Goal: Transaction & Acquisition: Purchase product/service

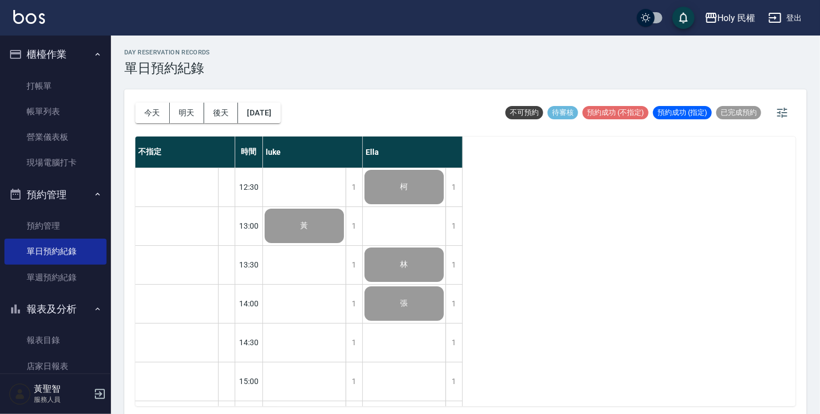
scroll to position [335, 0]
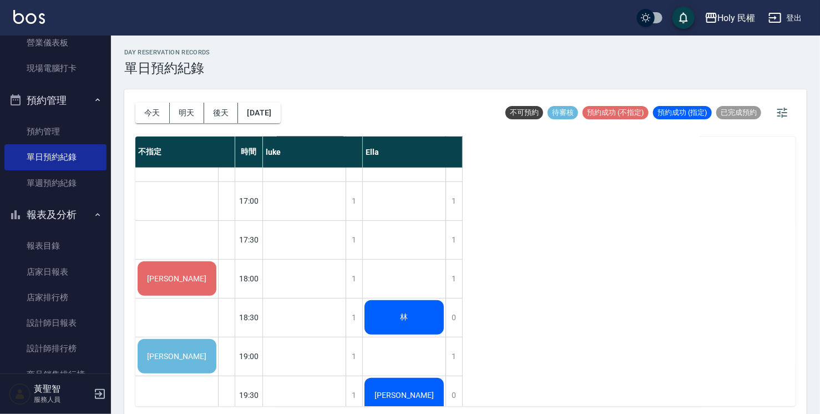
click at [197, 361] on div "祥祥" at bounding box center [177, 356] width 82 height 38
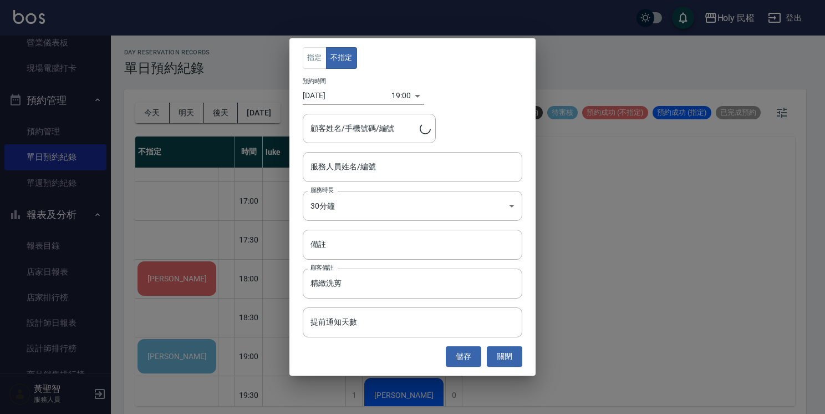
type input "祥祥/0912862417"
click at [497, 360] on button "關閉" at bounding box center [504, 356] width 35 height 21
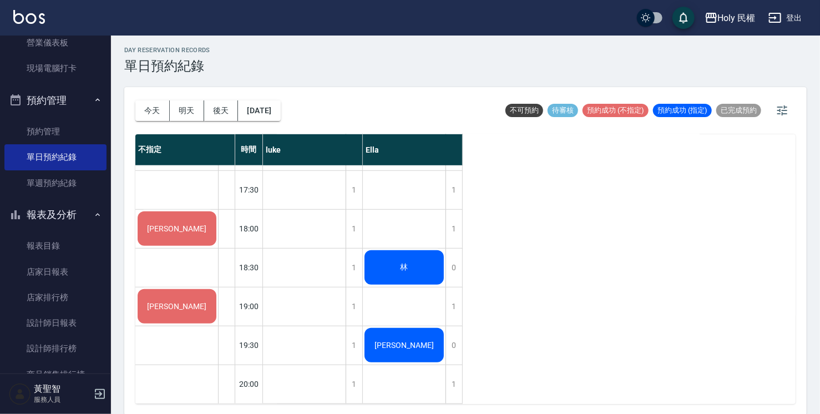
scroll to position [3, 0]
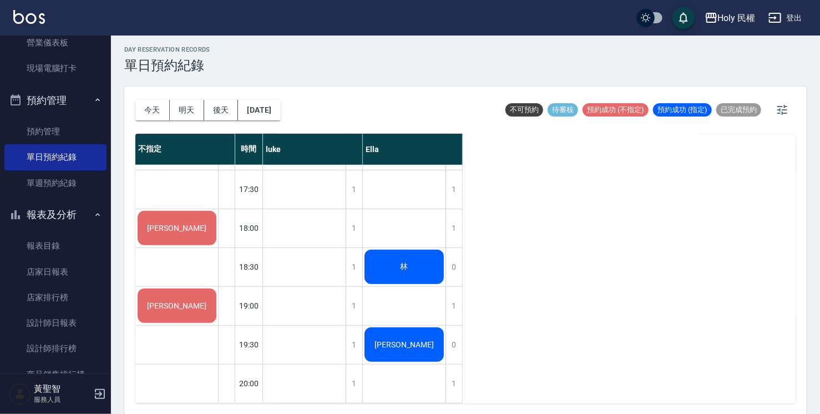
click at [415, 211] on div "柯 林 張 林 楊宗翰" at bounding box center [404, 92] width 83 height 621
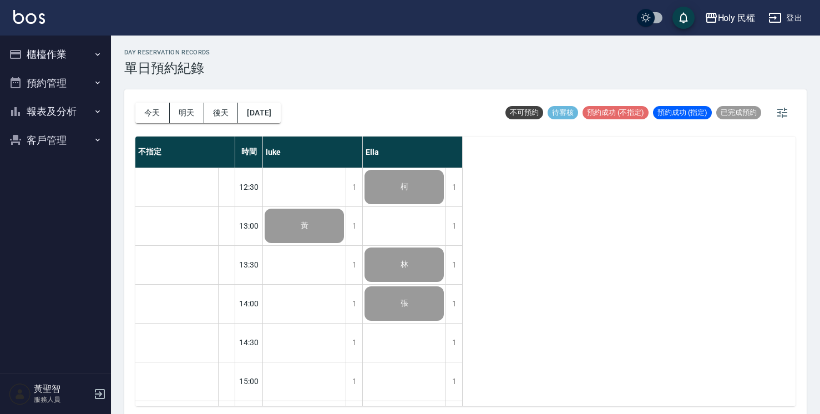
scroll to position [3, 0]
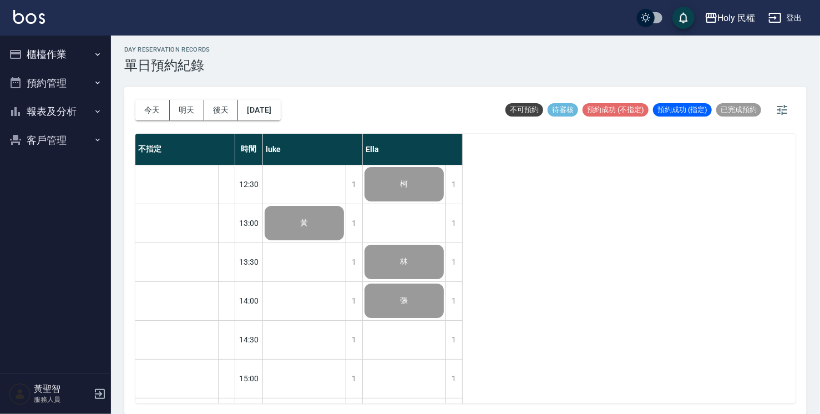
drag, startPoint x: 517, startPoint y: 221, endPoint x: 526, endPoint y: 227, distance: 11.1
click at [526, 227] on div "不指定 時間 [PERSON_NAME]12:30 13:00 13:30 14:00 14:30 15:00 15:30 16:00 16:30 17:00…" at bounding box center [465, 268] width 660 height 269
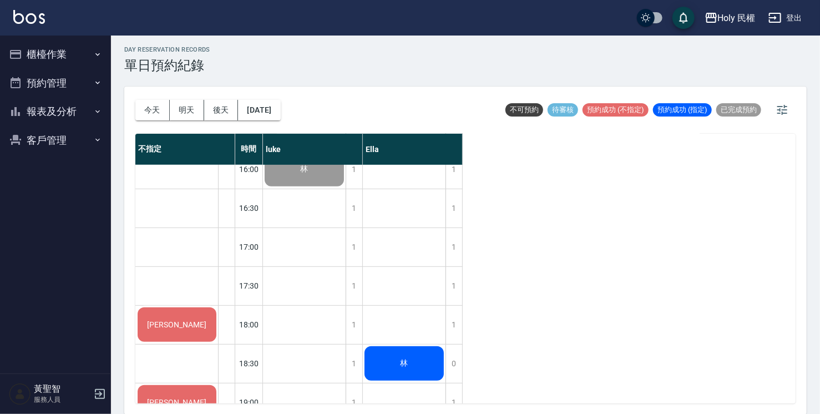
scroll to position [388, 0]
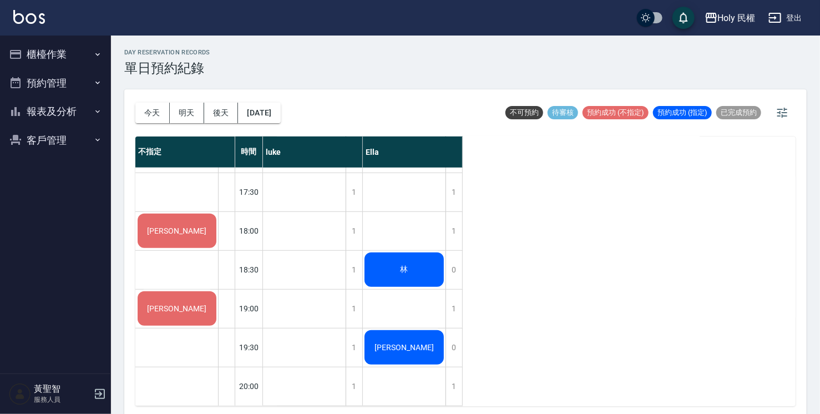
scroll to position [391, 0]
click at [151, 227] on div "[PERSON_NAME]" at bounding box center [177, 231] width 82 height 38
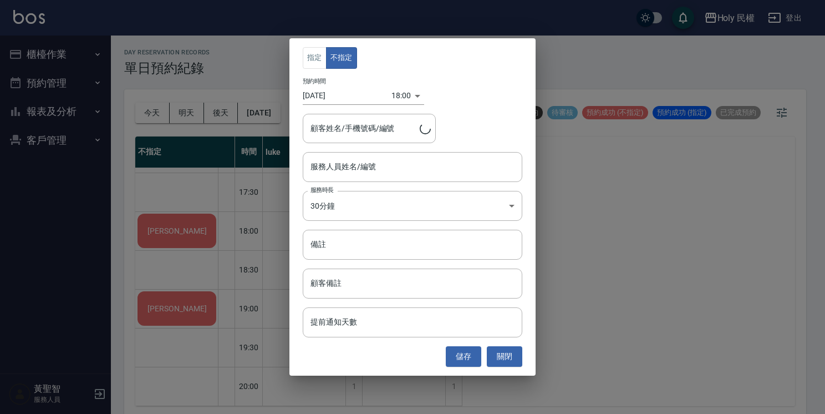
type input "李/0928235528/"
click at [353, 157] on div "服務人員姓名/編號 服務人員姓名/編號" at bounding box center [413, 166] width 220 height 29
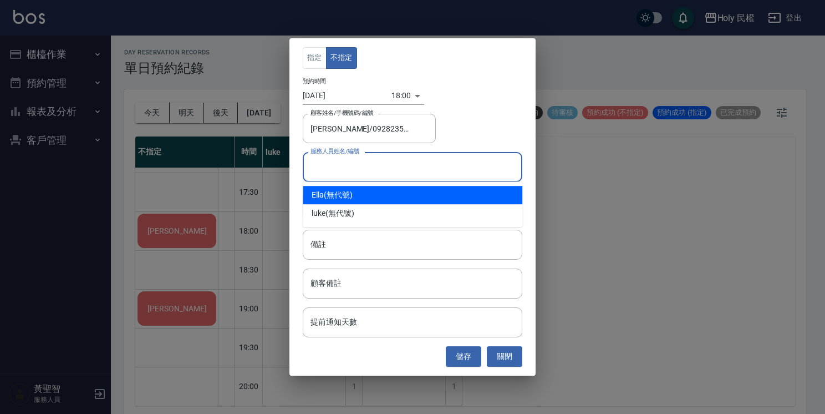
click at [353, 192] on div "Ella (無代號)" at bounding box center [413, 195] width 220 height 18
type input "Ella(無代號)"
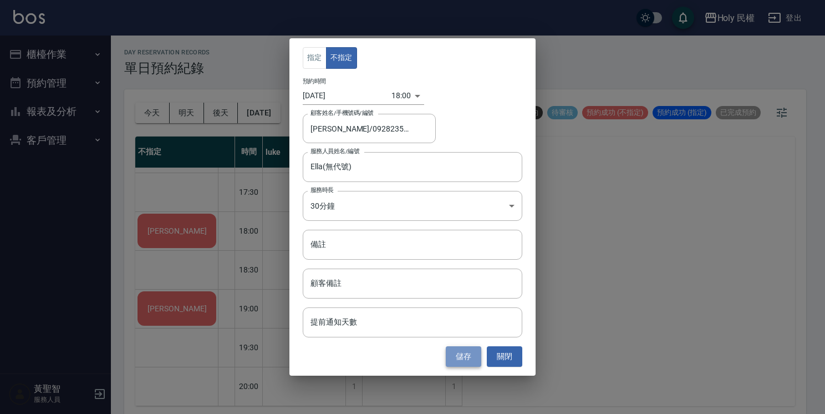
click at [462, 364] on button "儲存" at bounding box center [463, 356] width 35 height 21
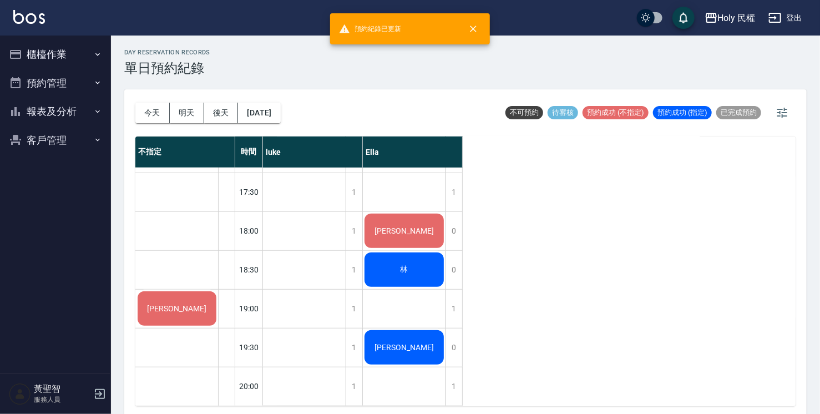
click at [397, 212] on div "[PERSON_NAME]" at bounding box center [404, 231] width 83 height 38
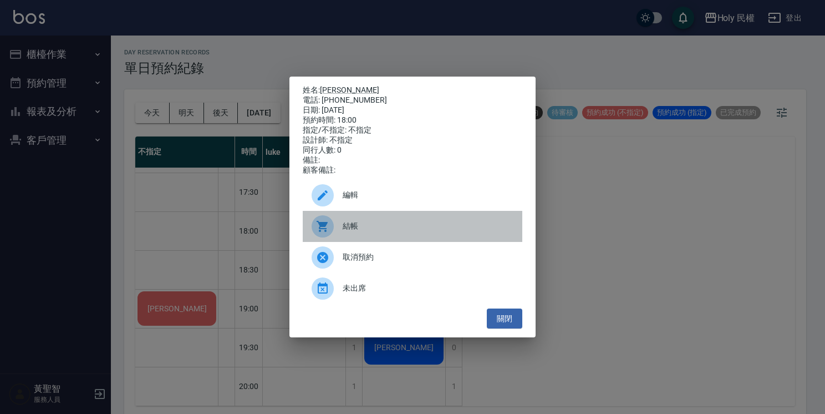
click at [386, 226] on span "結帳" at bounding box center [428, 226] width 171 height 12
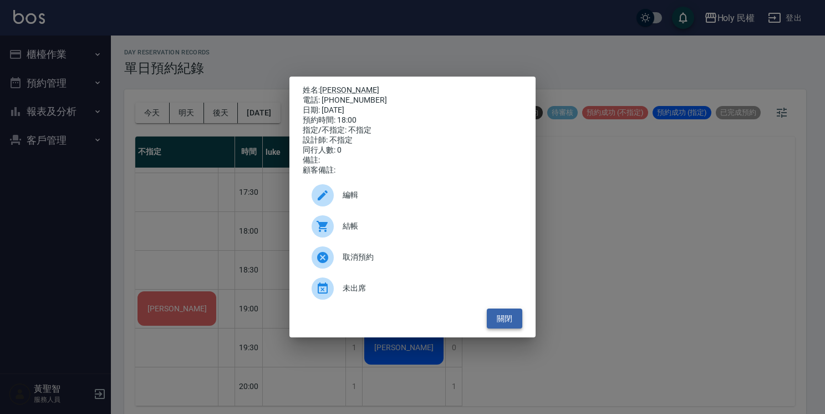
click at [510, 317] on button "關閉" at bounding box center [504, 318] width 35 height 21
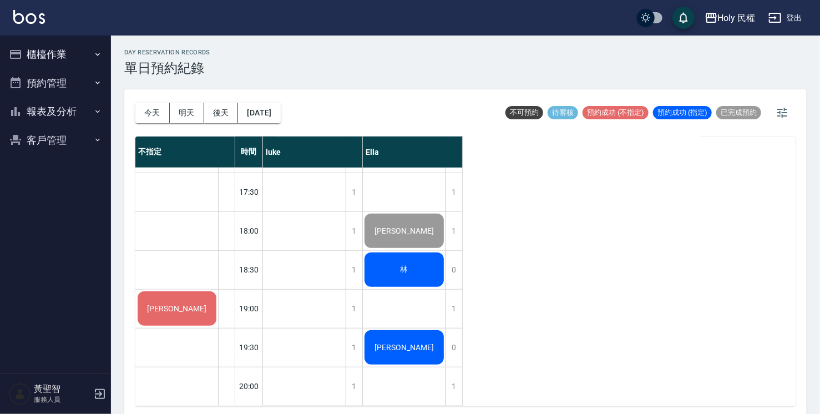
click at [413, 259] on div "林" at bounding box center [404, 270] width 83 height 38
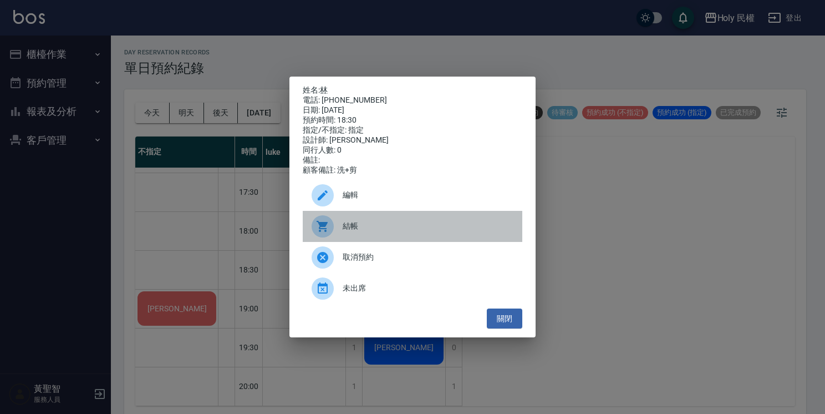
click at [395, 221] on div "結帳" at bounding box center [413, 226] width 220 height 31
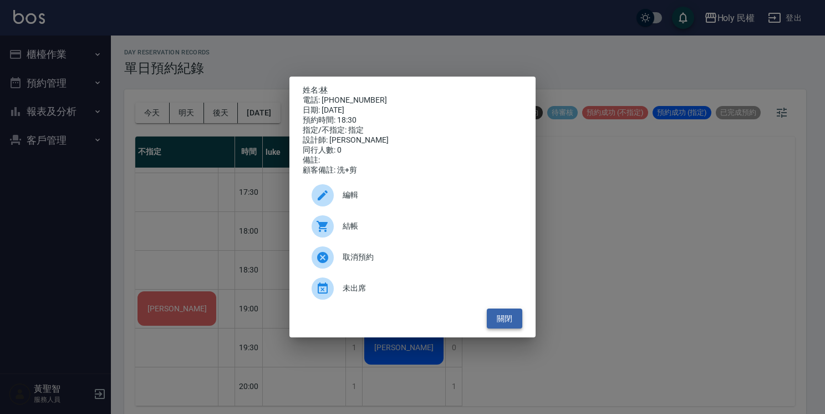
click at [508, 320] on button "關閉" at bounding box center [504, 318] width 35 height 21
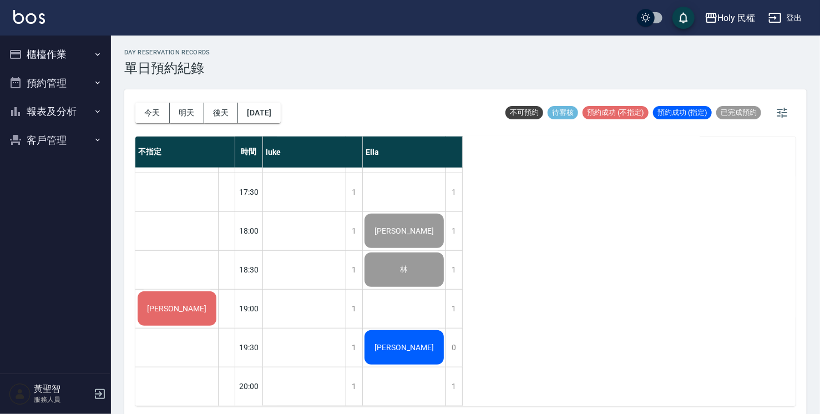
click at [166, 293] on div "[PERSON_NAME]" at bounding box center [177, 308] width 82 height 38
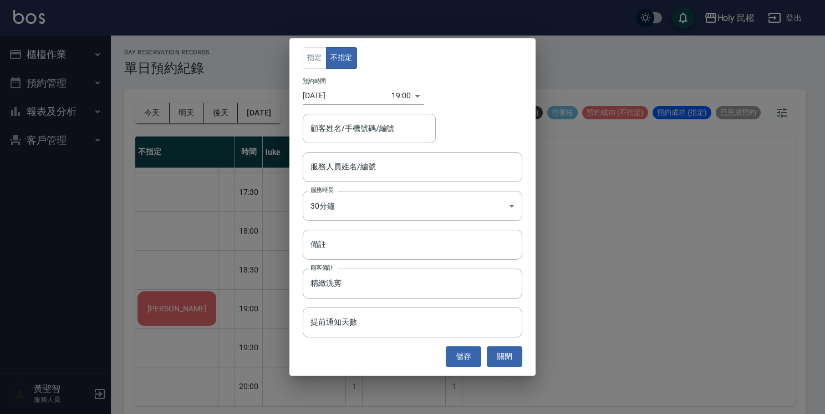
type input "祥祥/0912862417"
click at [517, 360] on button "關閉" at bounding box center [504, 356] width 35 height 21
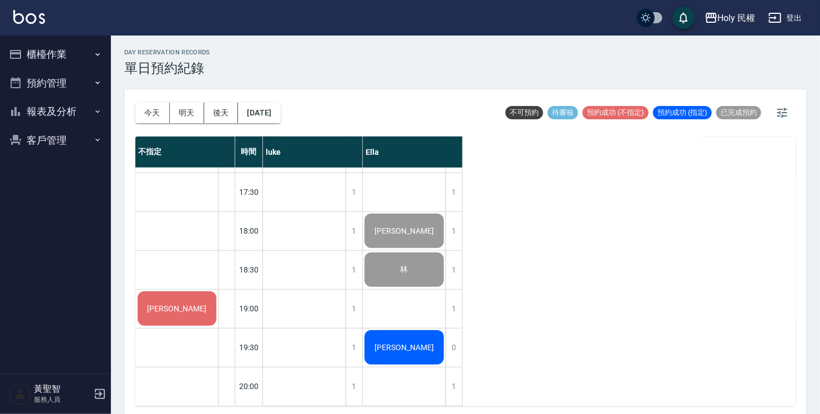
click at [178, 308] on div "[PERSON_NAME]" at bounding box center [177, 308] width 82 height 38
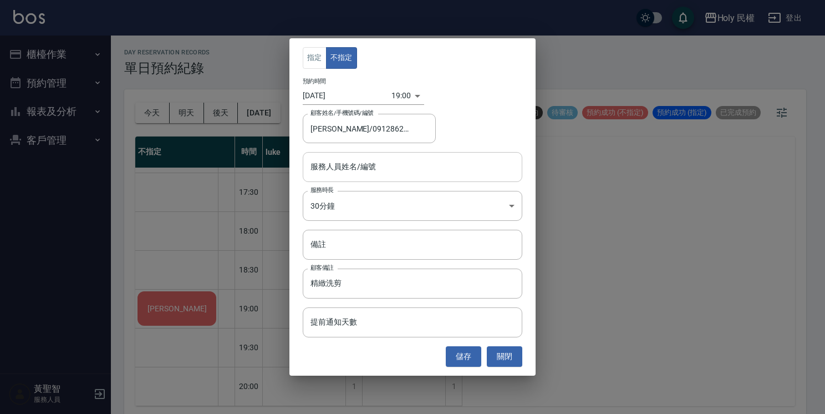
click at [363, 168] on input "服務人員姓名/編號" at bounding box center [413, 166] width 210 height 19
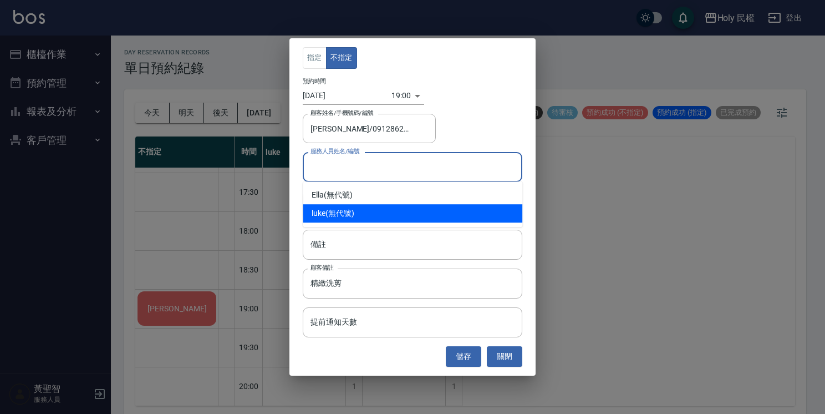
click at [349, 214] on div "luke (無代號)" at bounding box center [413, 213] width 220 height 18
type input "luke(無代號)"
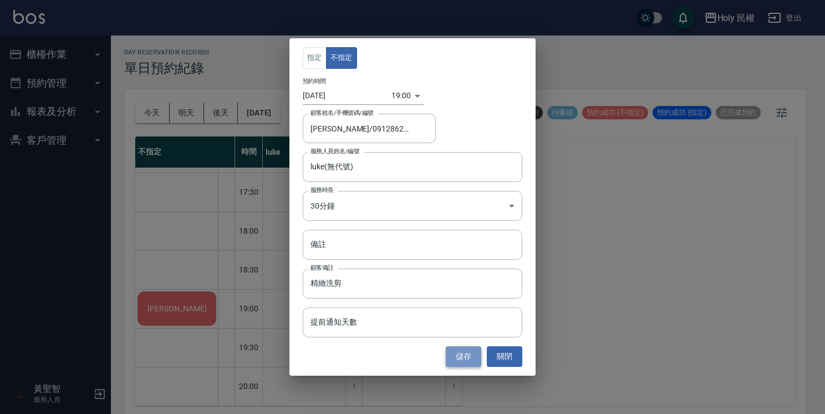
click at [464, 354] on button "儲存" at bounding box center [463, 356] width 35 height 21
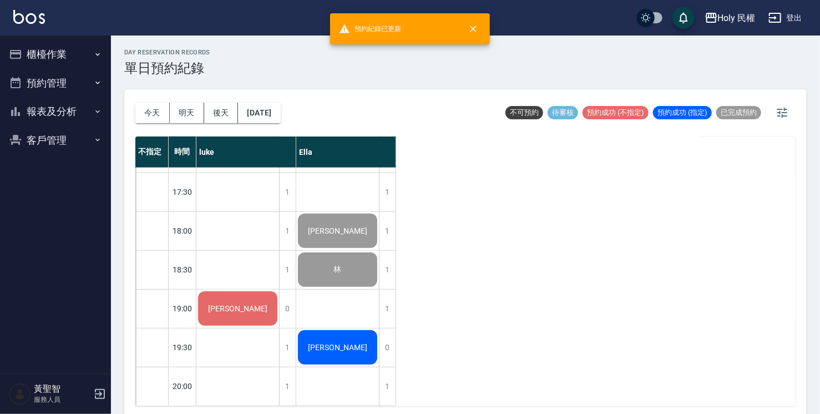
click at [226, 302] on div "[PERSON_NAME]" at bounding box center [237, 308] width 83 height 38
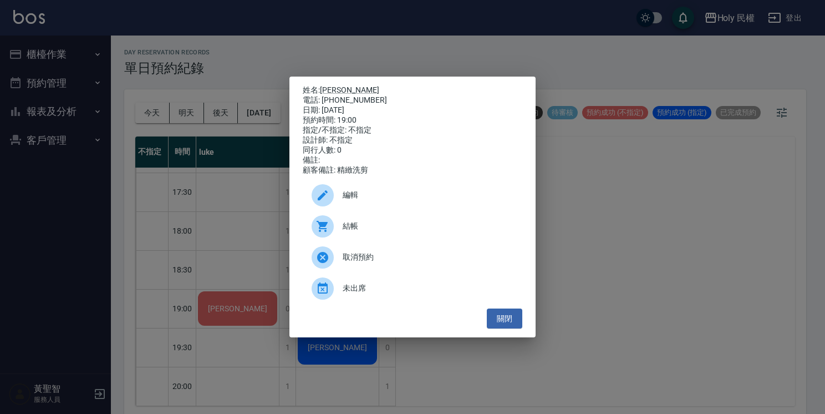
click at [356, 232] on span "結帳" at bounding box center [428, 226] width 171 height 12
click at [504, 323] on button "關閉" at bounding box center [504, 318] width 35 height 21
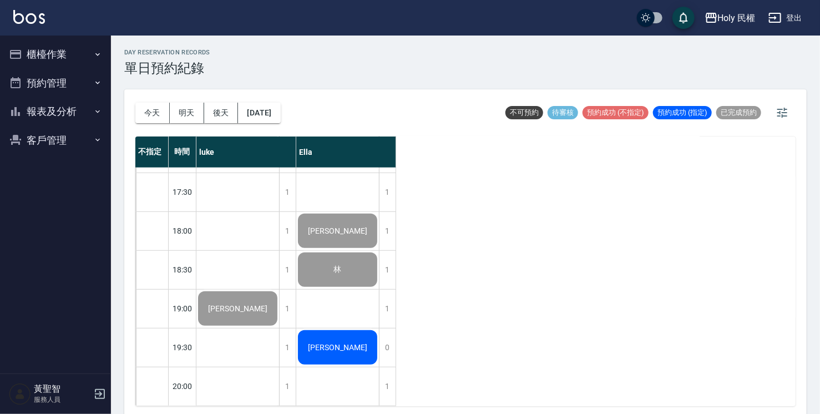
scroll to position [3, 0]
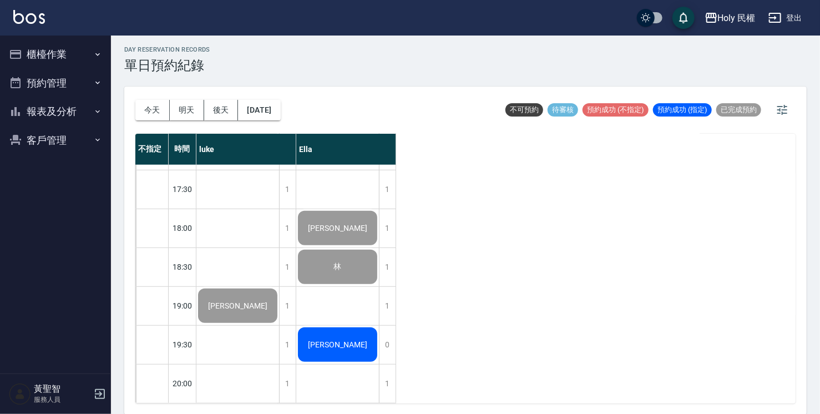
click at [213, 378] on div "黃 林 祥祥" at bounding box center [237, 92] width 83 height 621
click at [286, 381] on div "1" at bounding box center [287, 383] width 17 height 38
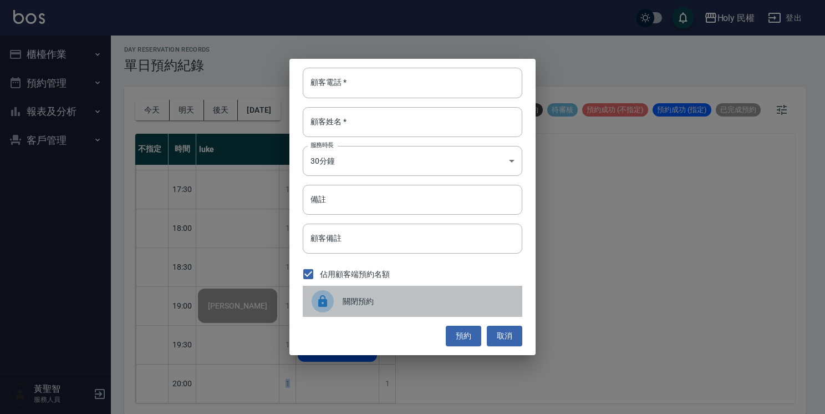
drag, startPoint x: 286, startPoint y: 381, endPoint x: 399, endPoint y: 292, distance: 144.4
click at [405, 291] on div "關閉預約" at bounding box center [413, 301] width 220 height 31
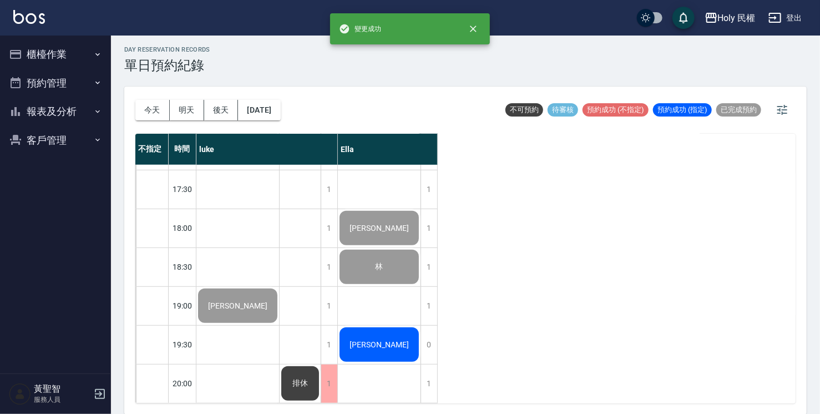
drag, startPoint x: 641, startPoint y: 251, endPoint x: 632, endPoint y: 255, distance: 10.2
click at [640, 255] on div "不指定 時間 luke Ella 12:30 13:00 13:30 14:00 14:30 15:00 15:30 16:00 16:30 17:00 17…" at bounding box center [465, 268] width 660 height 269
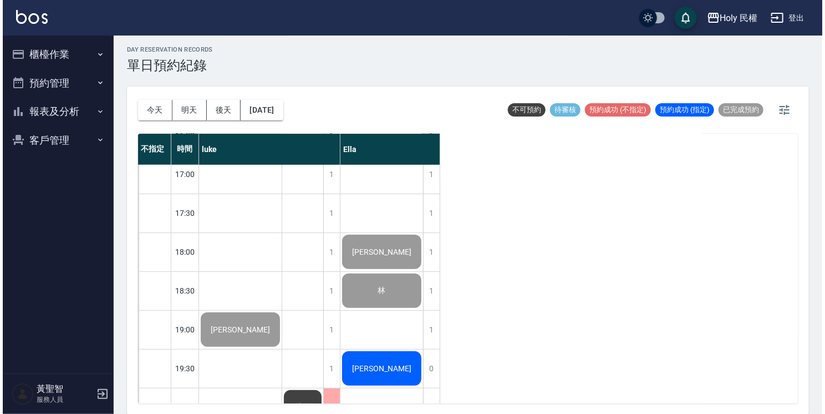
scroll to position [391, 0]
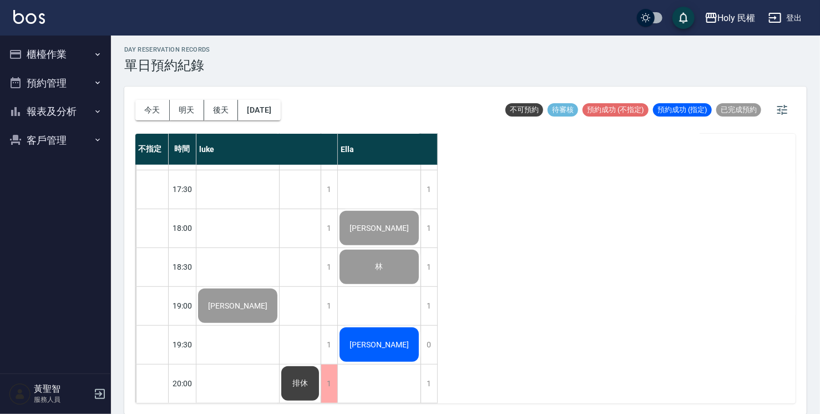
click at [384, 340] on span "[PERSON_NAME]" at bounding box center [379, 344] width 64 height 9
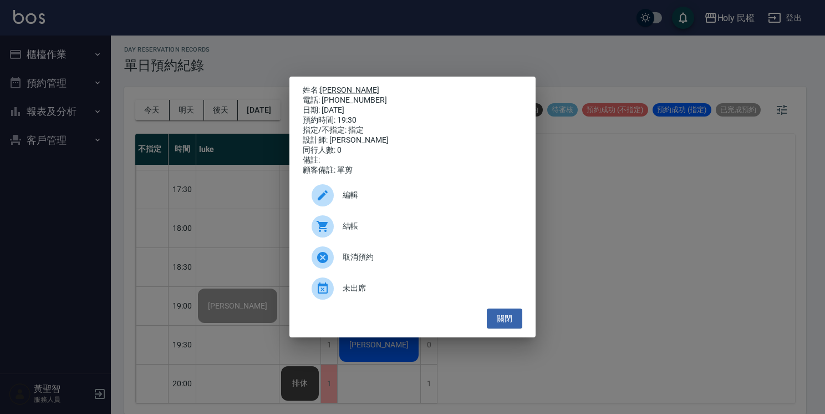
click at [366, 219] on div "結帳" at bounding box center [413, 226] width 220 height 31
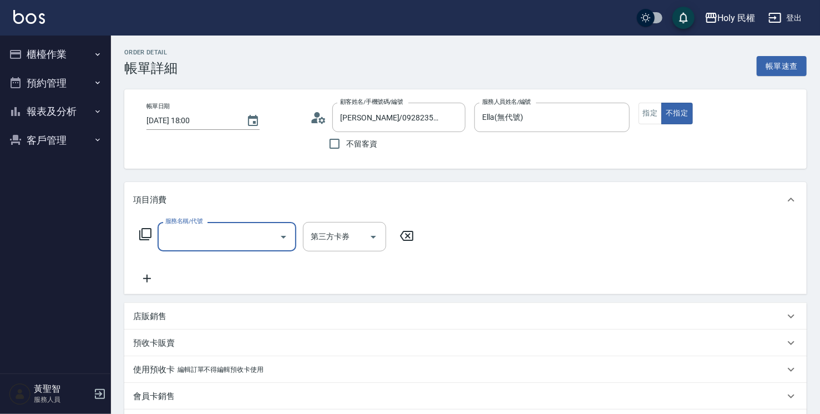
click at [274, 247] on div at bounding box center [282, 236] width 17 height 29
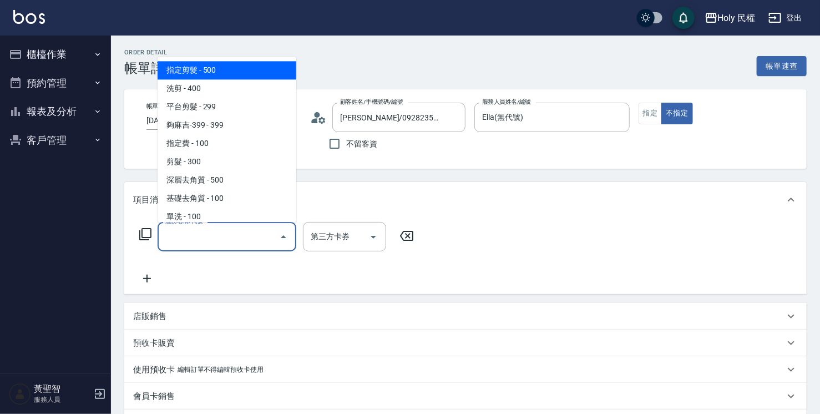
click at [271, 232] on input "服務名稱/代號" at bounding box center [218, 236] width 112 height 19
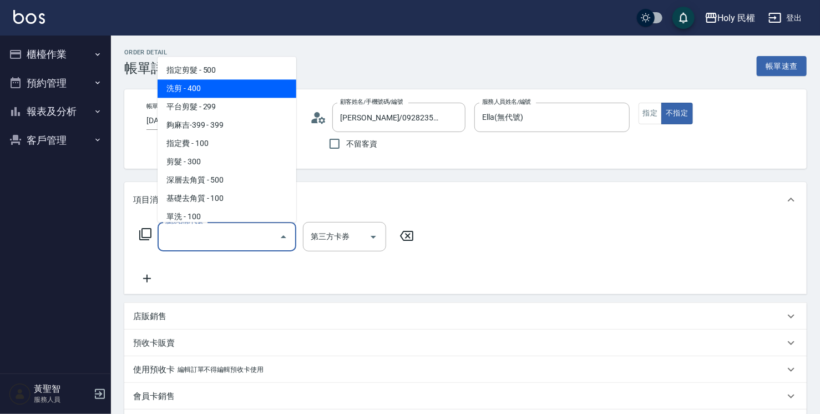
click at [248, 87] on span "洗剪 - 400" at bounding box center [226, 88] width 139 height 18
type input "洗剪(3)"
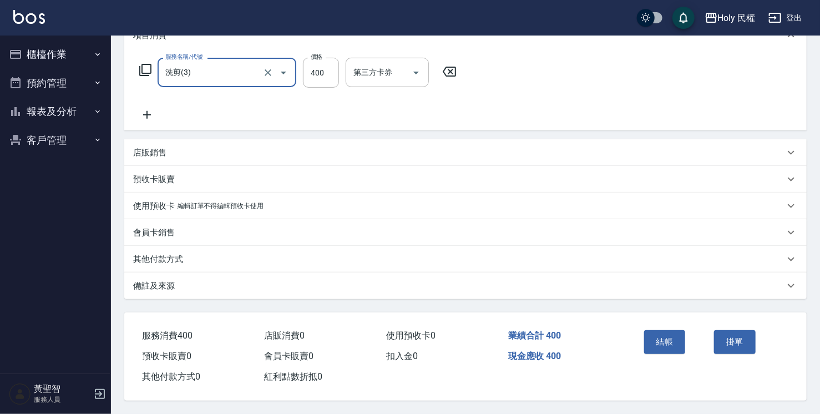
scroll to position [167, 0]
click at [541, 274] on div "備註及來源" at bounding box center [465, 285] width 682 height 27
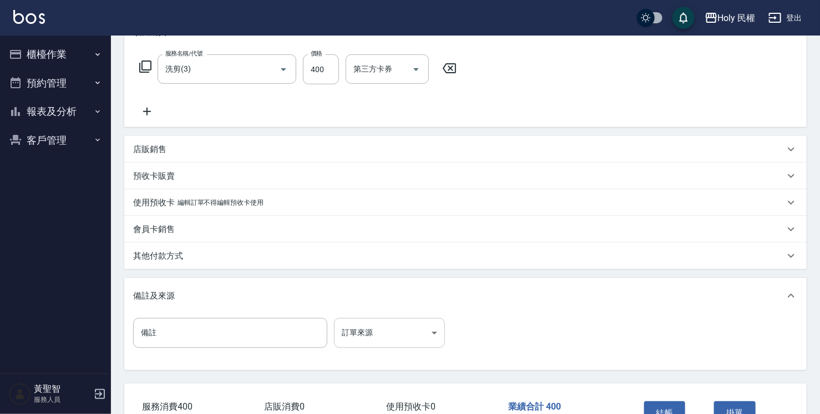
click at [410, 329] on body "Holy 民權 登出 櫃檯作業 打帳單 帳單列表 營業儀表板 現場電腦打卡 預約管理 預約管理 單日預約紀錄 單週預約紀錄 報表及分析 報表目錄 店家日報表 …" at bounding box center [410, 159] width 820 height 652
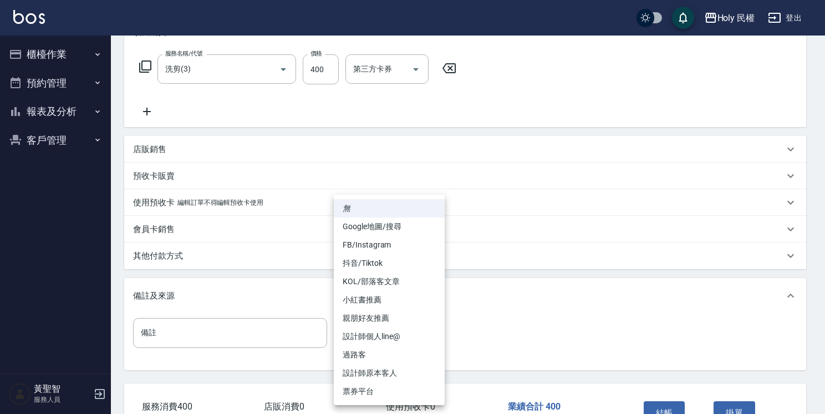
click at [418, 373] on li "設計師原本客人" at bounding box center [389, 373] width 111 height 18
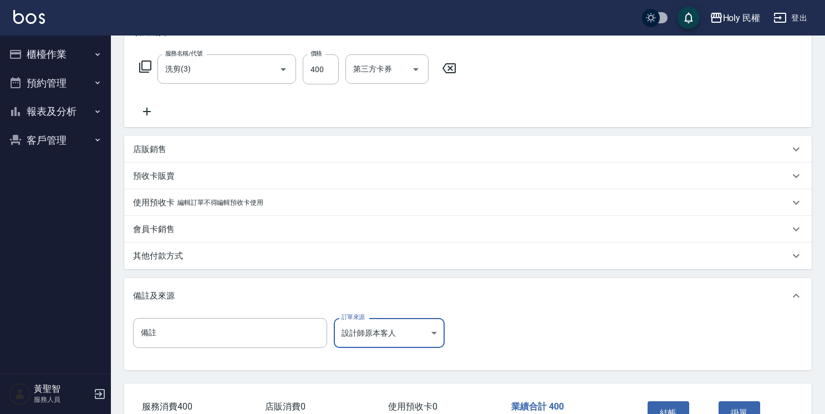
type input "設計師原本客人"
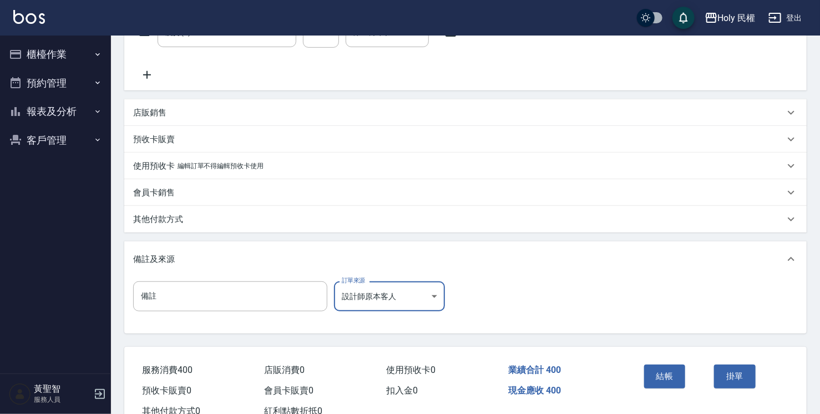
scroll to position [242, 0]
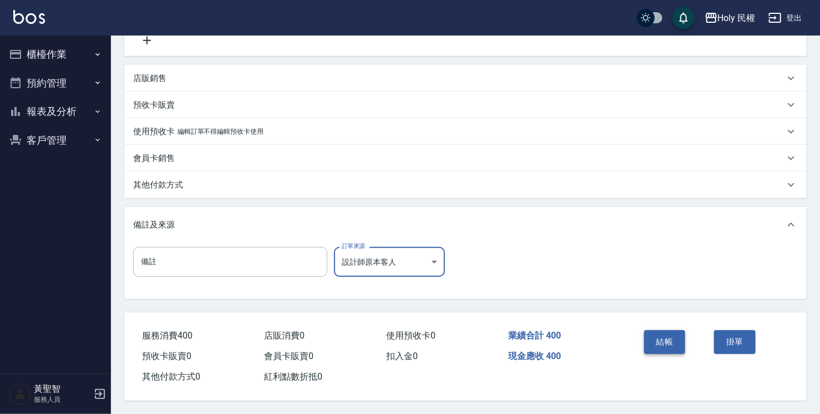
click at [681, 336] on button "結帳" at bounding box center [665, 341] width 42 height 23
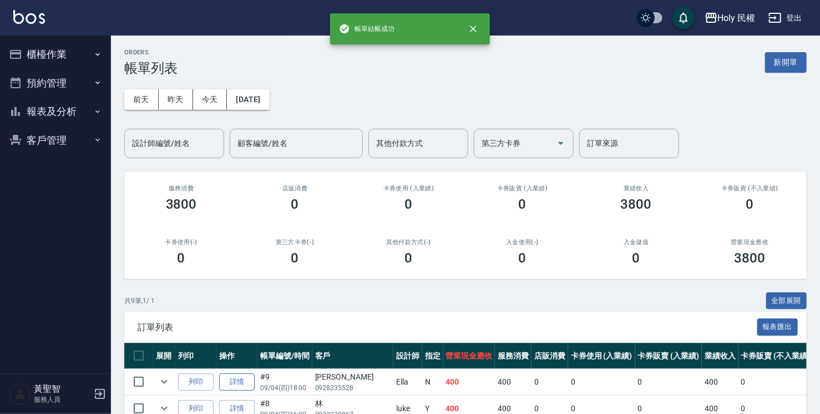
click at [244, 373] on link "詳情" at bounding box center [236, 381] width 35 height 17
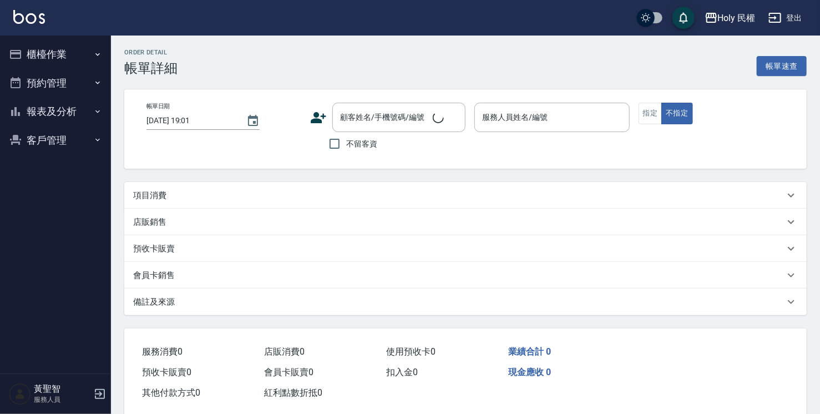
scroll to position [19, 0]
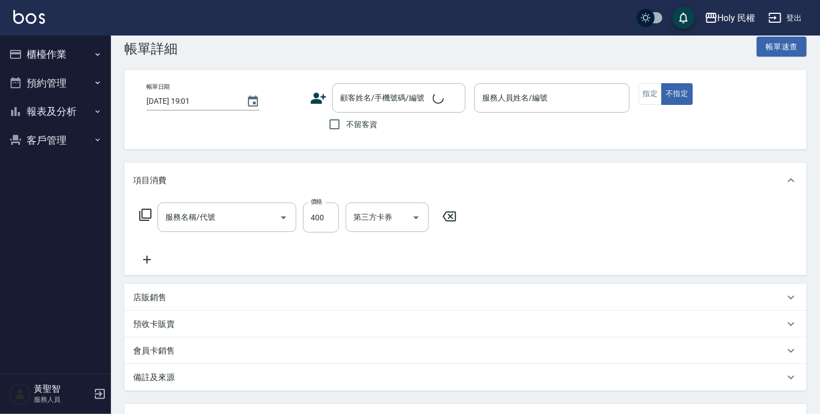
type input "2025/09/04 18:00"
type input "Ella(無代號)"
type input "設計師原本客人"
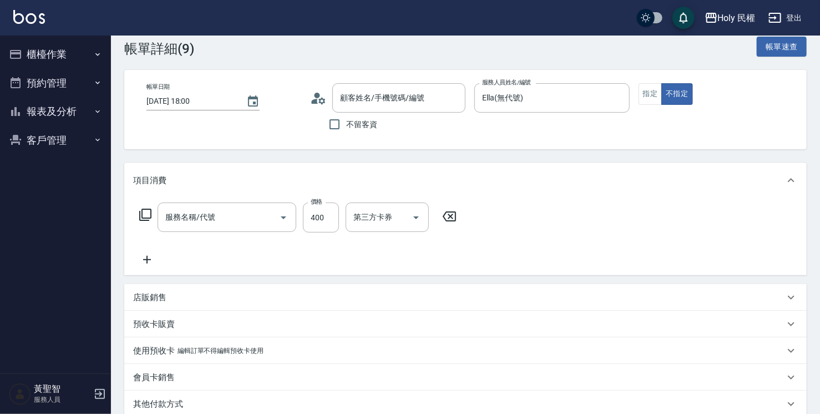
scroll to position [104, 0]
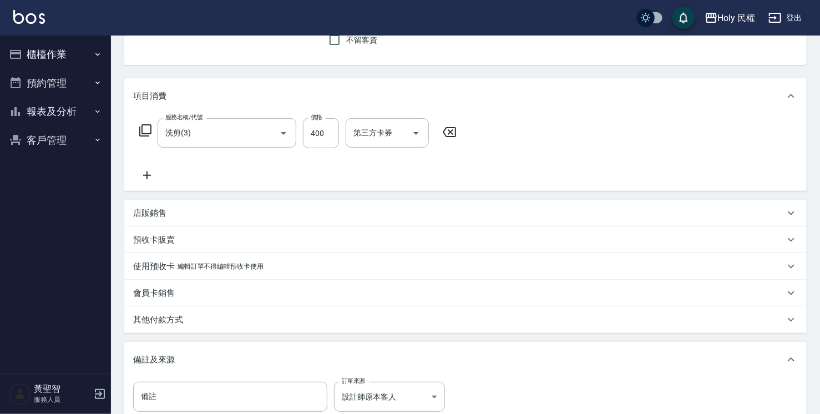
type input "洗剪(3)"
type input "李/0928235528/"
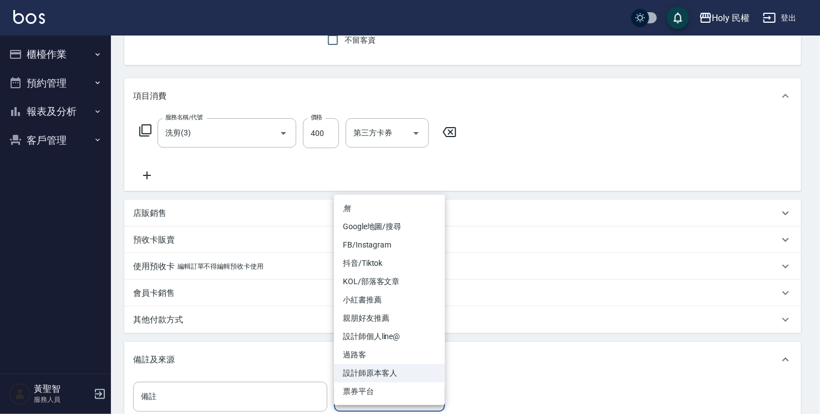
click at [386, 391] on body "Holy 民權 登出 櫃檯作業 打帳單 帳單列表 營業儀表板 現場電腦打卡 預約管理 預約管理 單日預約紀錄 單週預約紀錄 報表及分析 報表目錄 店家日報表 …" at bounding box center [410, 222] width 820 height 652
click at [392, 228] on li "Google地圖/搜尋" at bounding box center [389, 226] width 111 height 18
type input "Google地圖/搜尋"
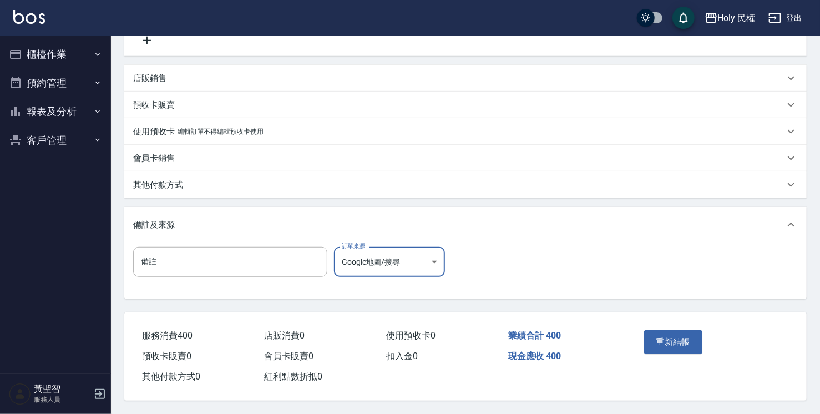
scroll to position [242, 0]
click at [663, 331] on button "重新結帳" at bounding box center [673, 341] width 59 height 23
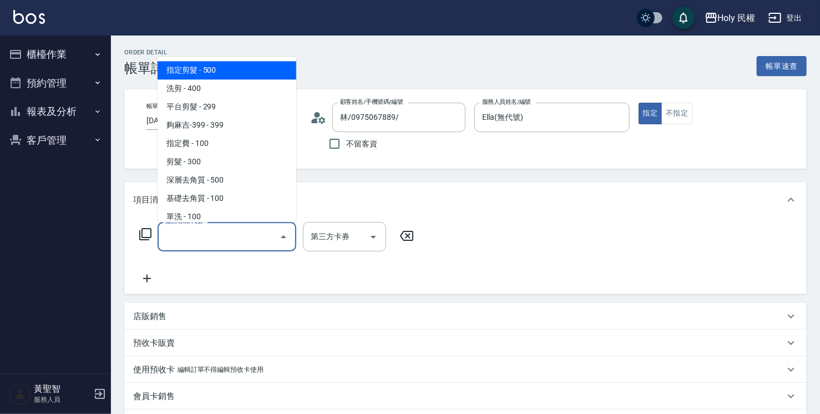
click at [210, 62] on span "指定剪髮 - 500" at bounding box center [226, 70] width 139 height 18
type input "指定剪髮(1)"
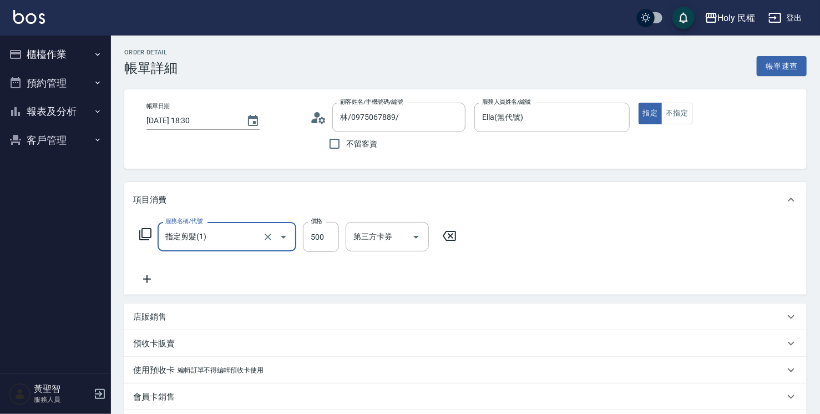
click at [162, 319] on p "店販銷售" at bounding box center [149, 317] width 33 height 12
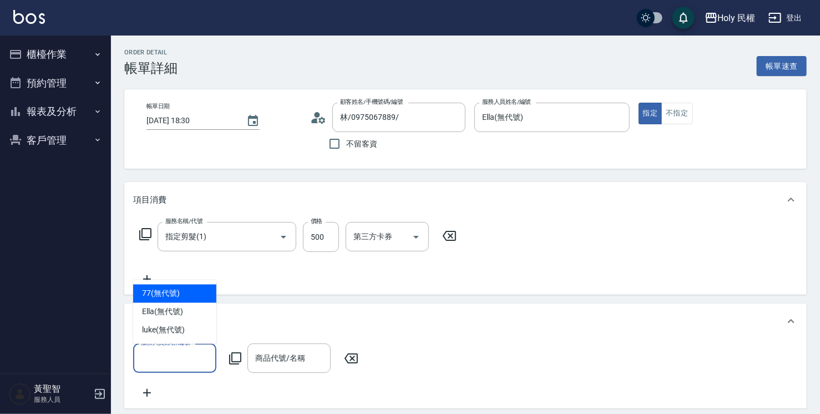
click at [204, 354] on input "服務人員姓名/編號" at bounding box center [174, 357] width 73 height 19
click at [182, 308] on span "Ella (無代號)" at bounding box center [162, 312] width 41 height 12
type input "Ella(無代號)"
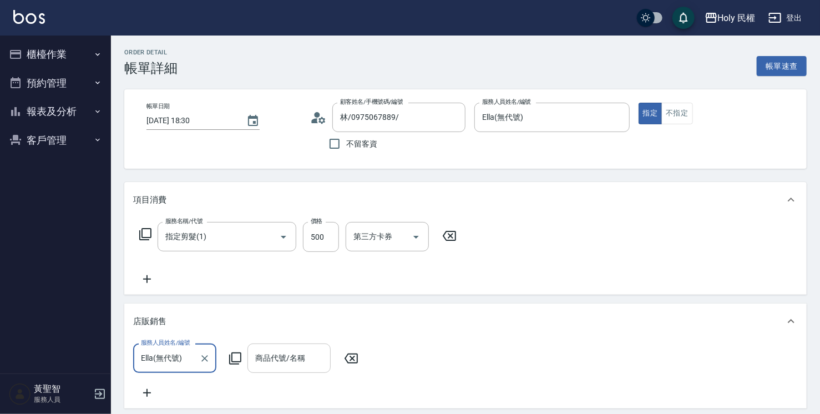
click at [283, 358] on input "商品代號/名稱" at bounding box center [288, 357] width 73 height 19
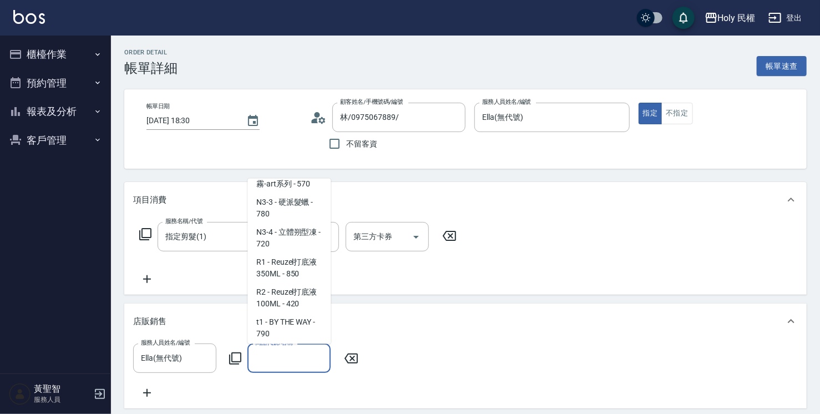
scroll to position [721, 0]
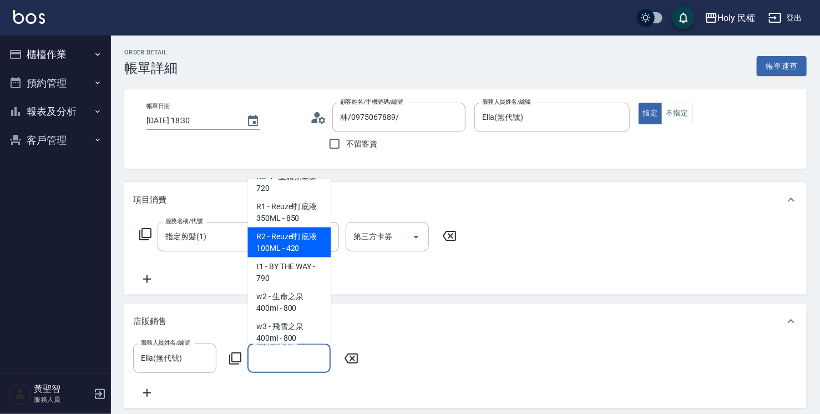
click at [293, 257] on span "R2 - Reuzel打底液100ML - 420" at bounding box center [288, 242] width 83 height 30
type input "Reuzel打底液100ML"
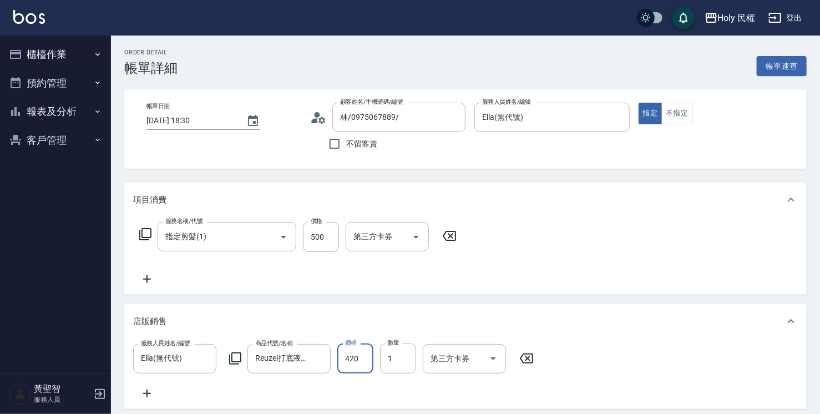
click at [354, 358] on input "420" at bounding box center [355, 358] width 36 height 30
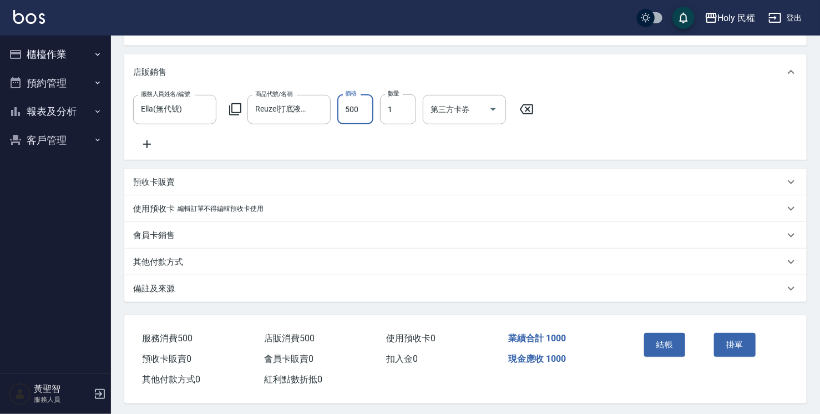
scroll to position [264, 0]
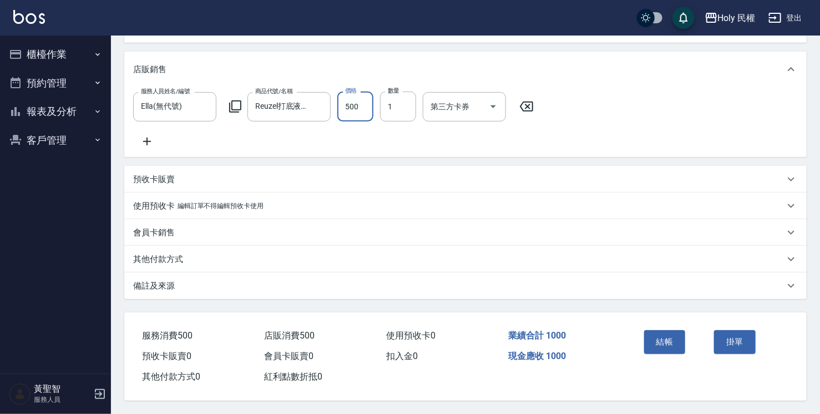
type input "500"
click at [496, 284] on div "備註及來源" at bounding box center [458, 286] width 651 height 12
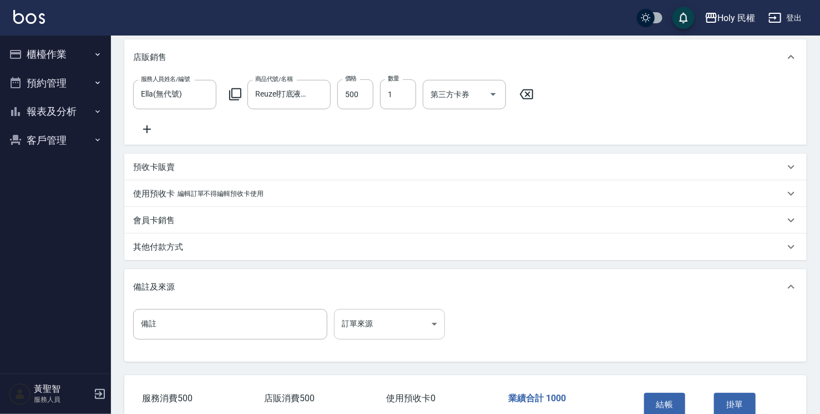
click at [393, 337] on body "Holy 民權 登出 櫃檯作業 打帳單 帳單列表 營業儀表板 現場電腦打卡 預約管理 預約管理 單日預約紀錄 單週預約紀錄 報表及分析 報表目錄 店家日報表 …" at bounding box center [410, 106] width 820 height 740
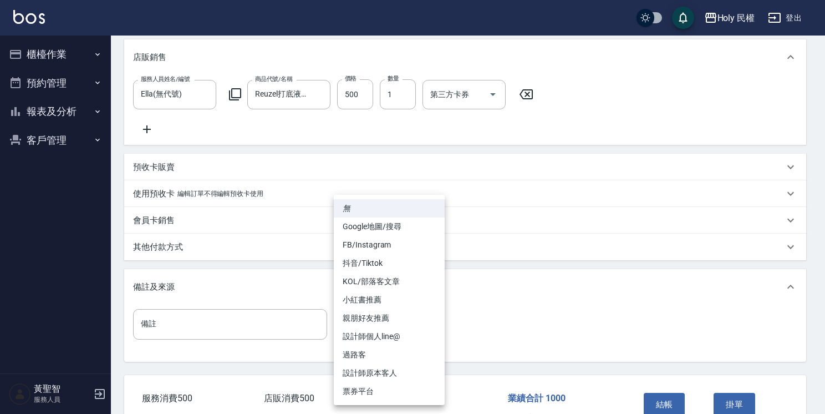
click at [390, 374] on li "設計師原本客人" at bounding box center [389, 373] width 111 height 18
type input "設計師原本客人"
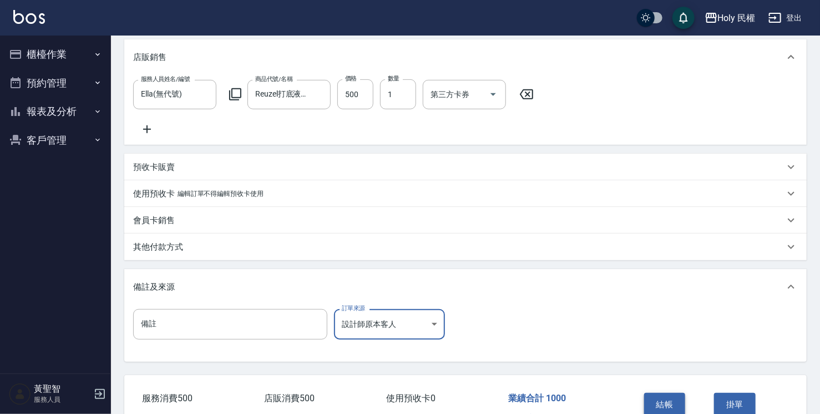
click at [678, 403] on button "結帳" at bounding box center [665, 404] width 42 height 23
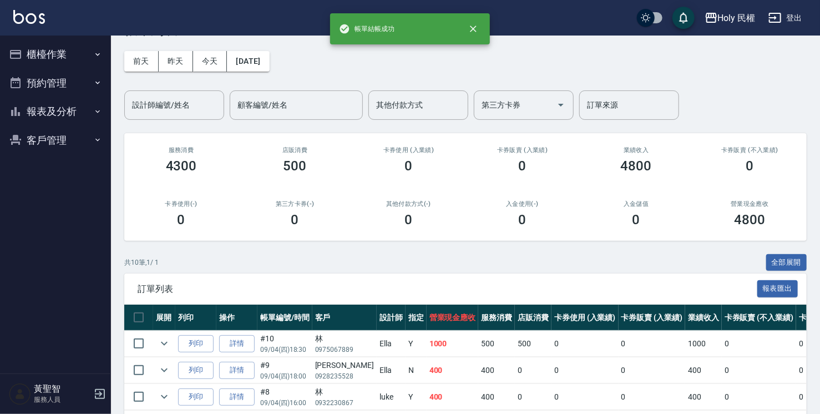
scroll to position [55, 0]
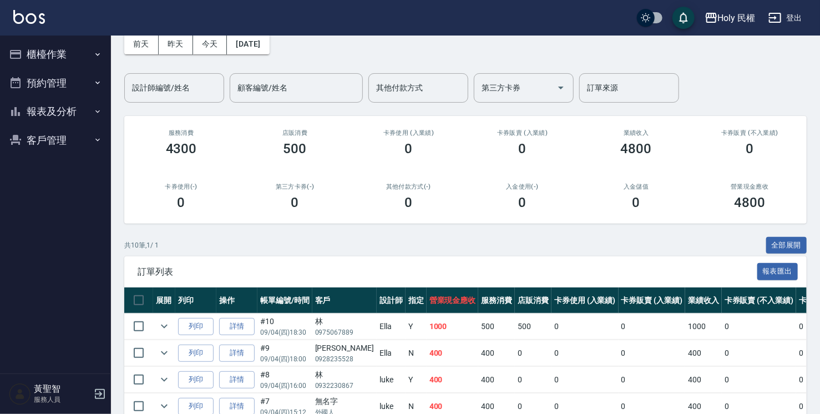
click at [62, 113] on button "報表及分析" at bounding box center [55, 111] width 102 height 29
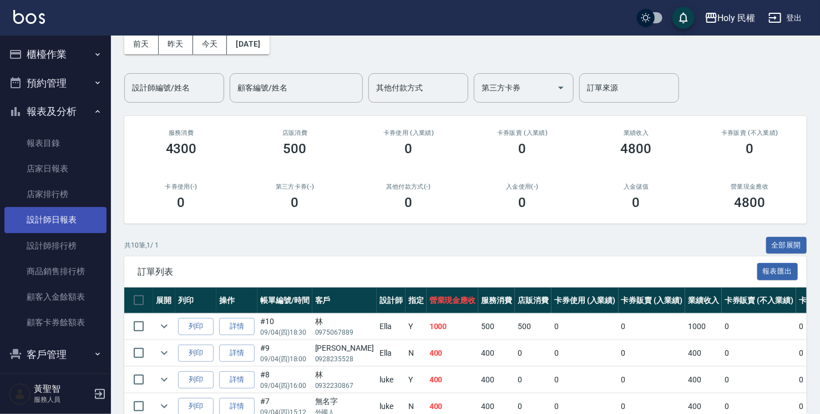
click at [58, 216] on link "設計師日報表" at bounding box center [55, 220] width 102 height 26
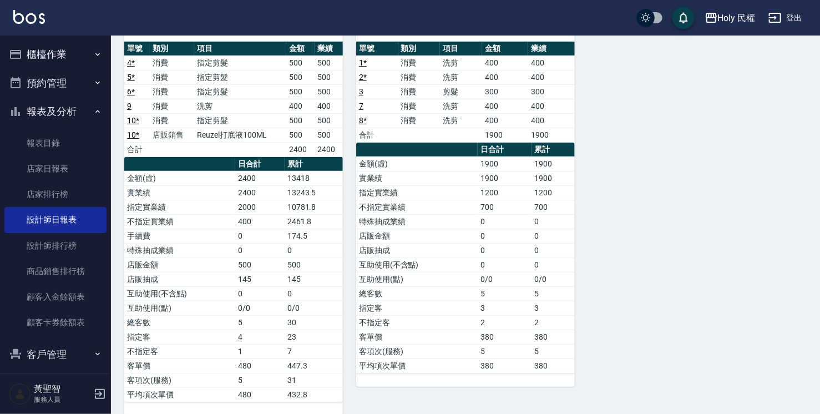
scroll to position [55, 0]
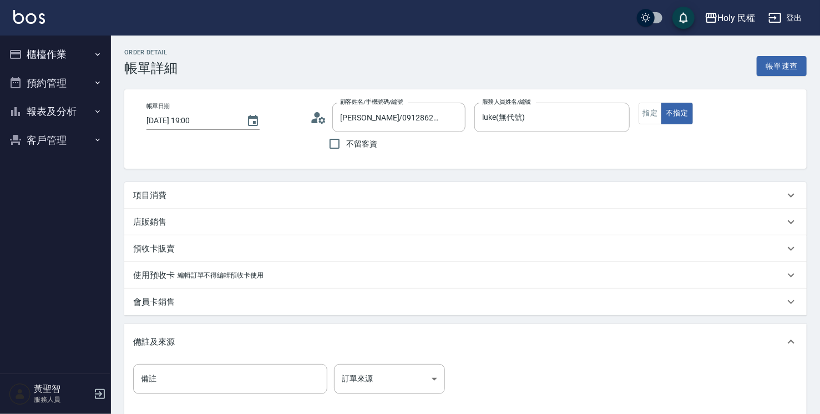
click at [176, 199] on div "項目消費" at bounding box center [458, 196] width 651 height 12
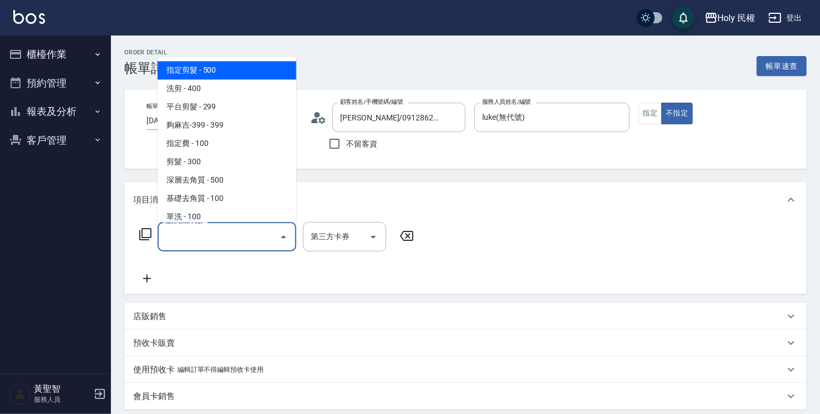
click at [208, 231] on input "服務名稱/代號" at bounding box center [218, 236] width 112 height 19
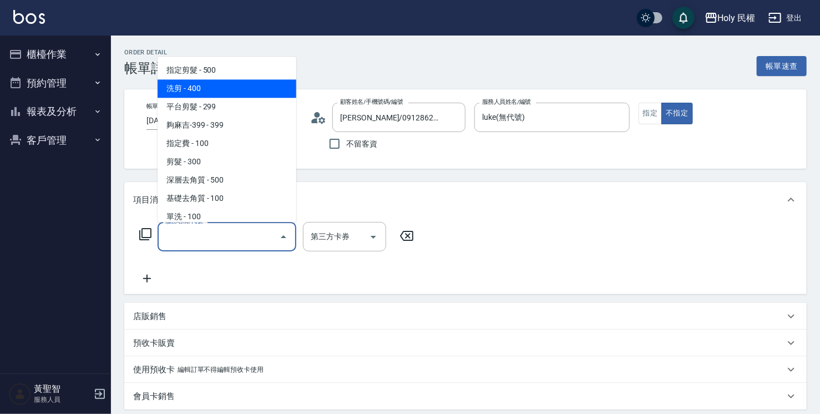
click at [206, 88] on span "洗剪 - 400" at bounding box center [226, 88] width 139 height 18
type input "洗剪(3)"
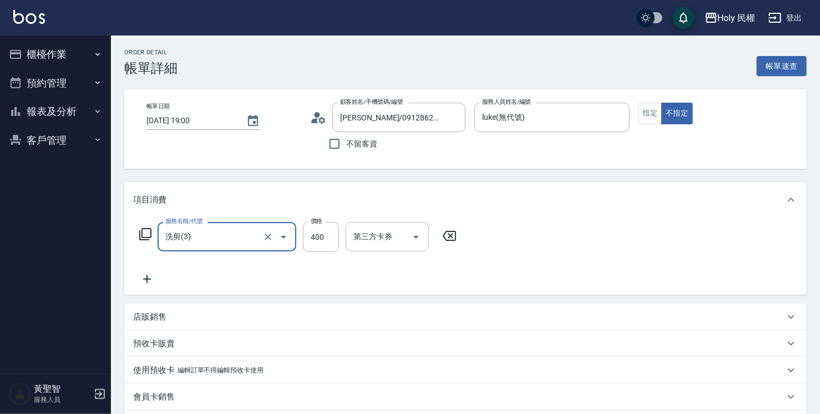
scroll to position [242, 0]
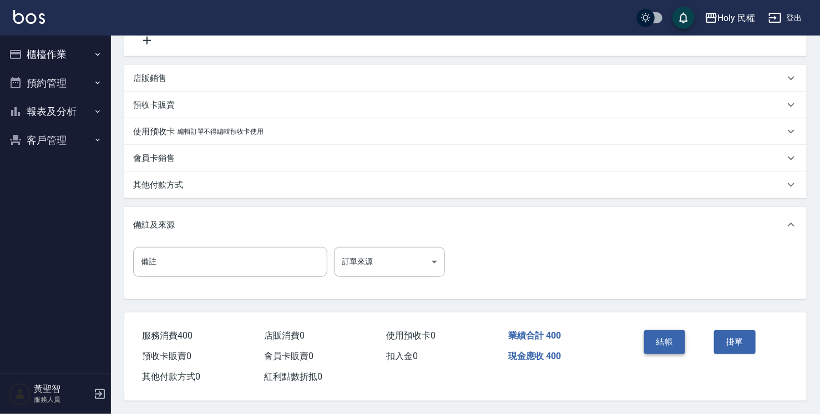
click at [676, 339] on button "結帳" at bounding box center [665, 341] width 42 height 23
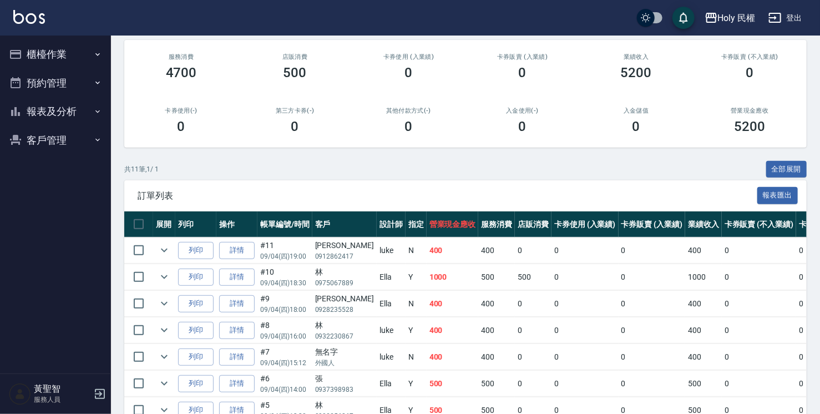
scroll to position [130, 0]
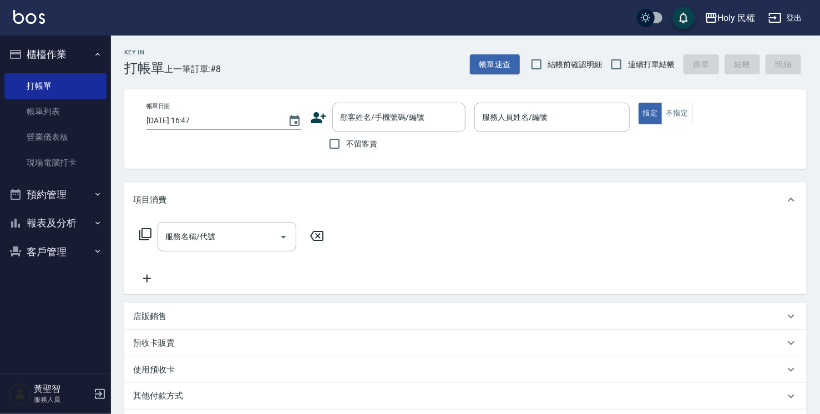
click at [315, 116] on icon at bounding box center [319, 117] width 16 height 11
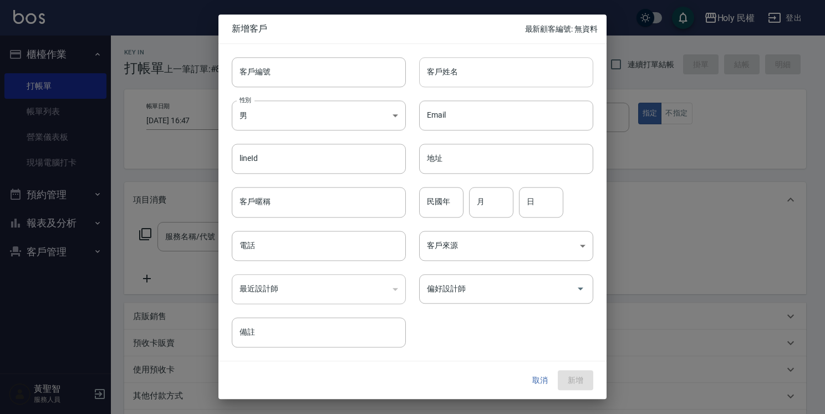
click at [474, 79] on input "客戶姓名" at bounding box center [506, 72] width 174 height 30
type input "ㄨ"
type input "黃"
click at [315, 243] on input "電話" at bounding box center [319, 246] width 174 height 30
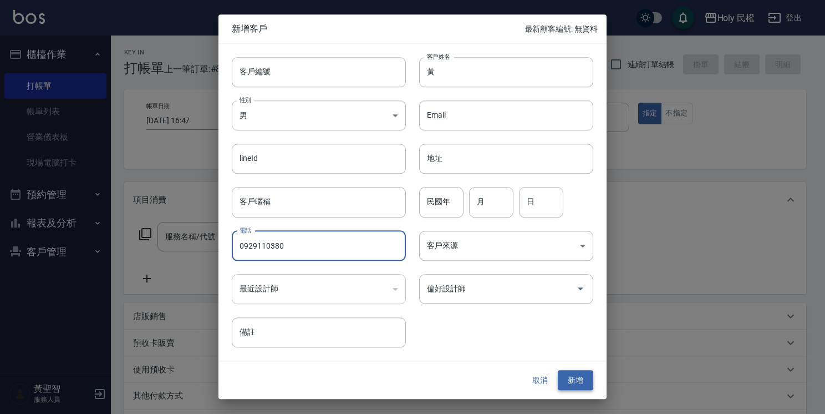
type input "0929110380"
click at [579, 371] on button "新增" at bounding box center [575, 380] width 35 height 21
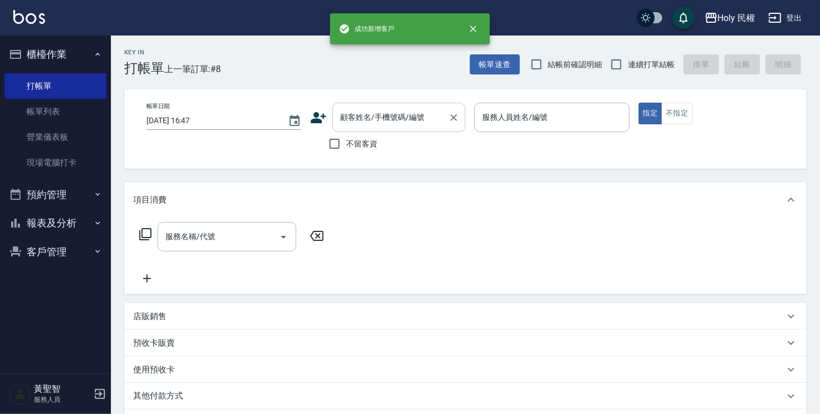
click at [395, 114] on input "顧客姓名/手機號碼/編號" at bounding box center [390, 117] width 106 height 19
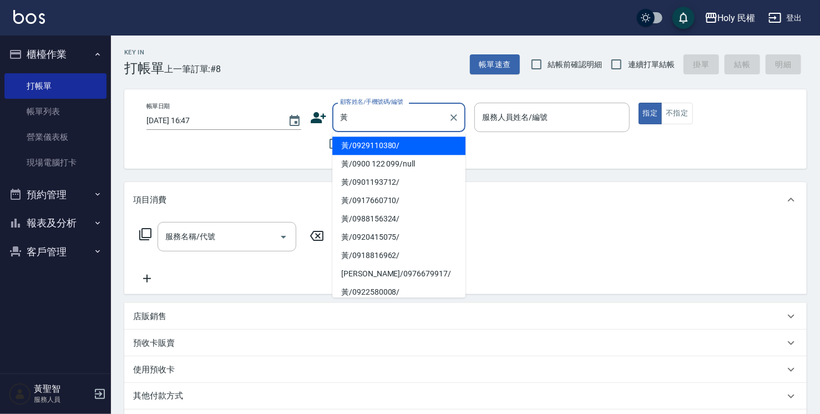
click at [399, 146] on li "黃/0929110380/" at bounding box center [398, 145] width 133 height 18
type input "黃/0929110380/"
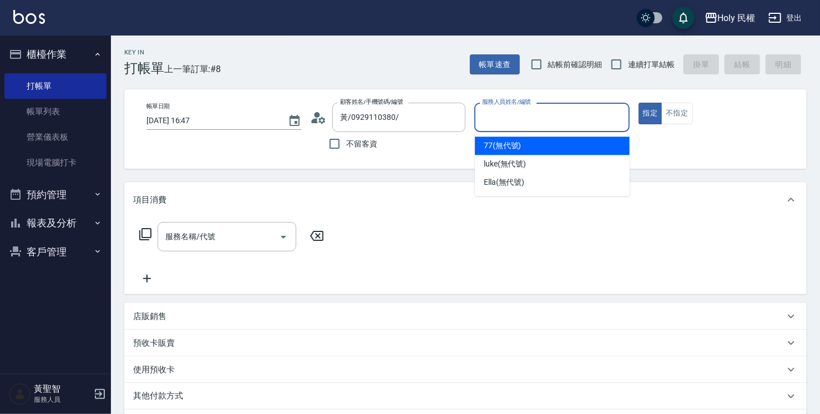
click at [501, 119] on input "服務人員姓名/編號" at bounding box center [551, 117] width 145 height 19
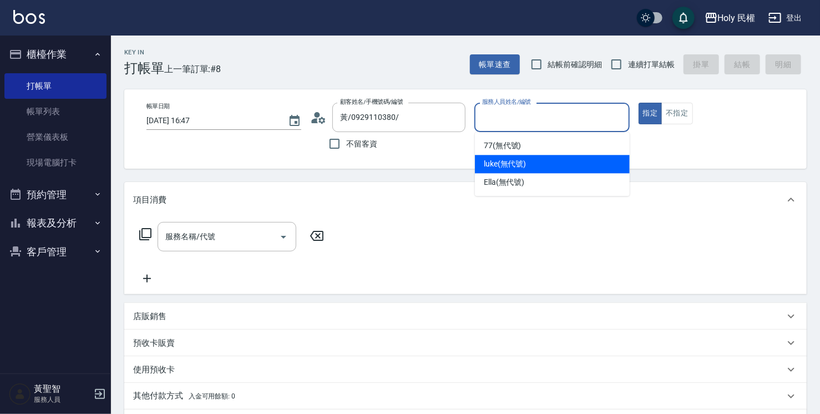
click at [521, 166] on span "luke (無代號)" at bounding box center [504, 164] width 43 height 12
type input "luke(無代號)"
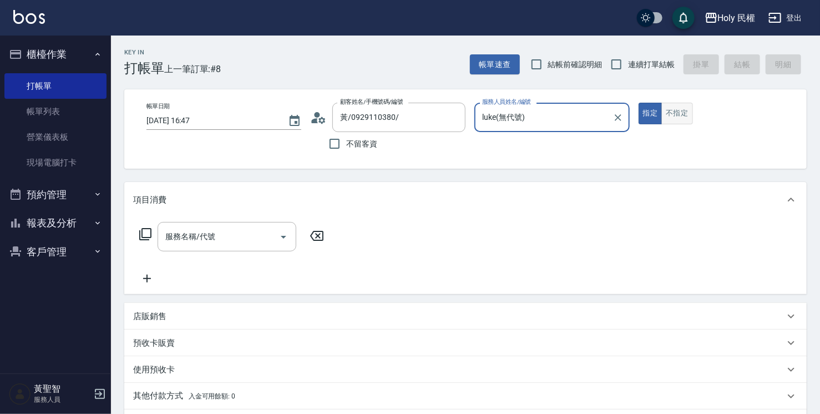
click at [680, 115] on button "不指定" at bounding box center [676, 114] width 31 height 22
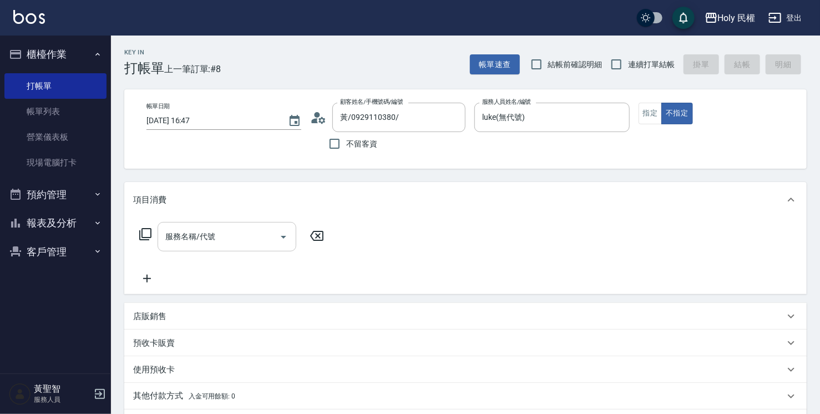
click at [213, 238] on div "服務名稱/代號 服務名稱/代號" at bounding box center [226, 236] width 139 height 29
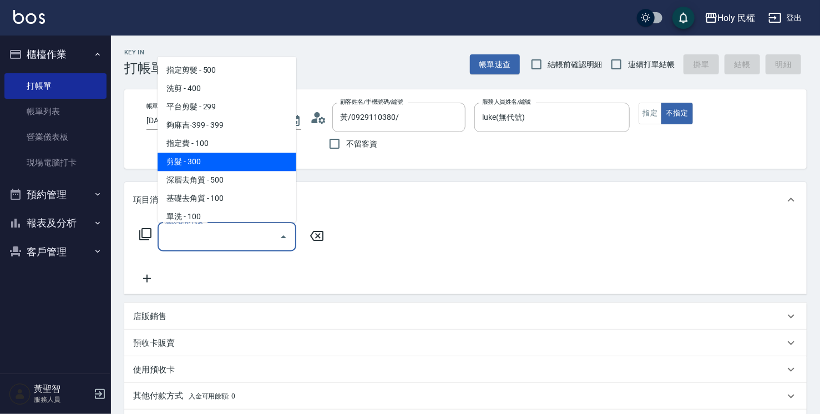
click at [214, 165] on span "剪髮 - 300" at bounding box center [226, 161] width 139 height 18
type input "剪髮(C02)"
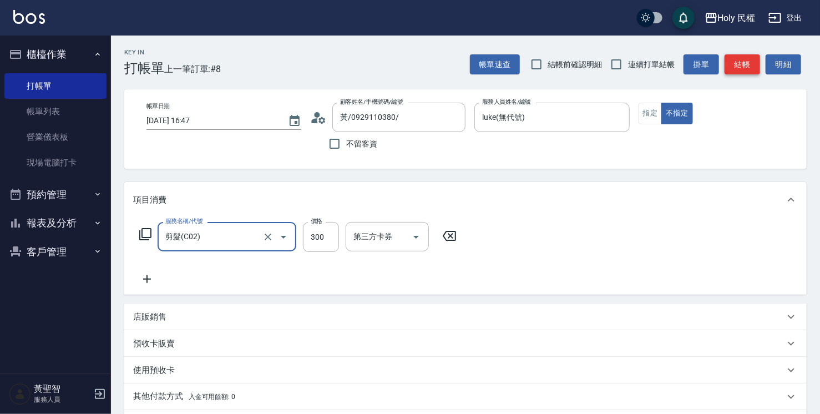
click at [742, 68] on button "結帳" at bounding box center [741, 64] width 35 height 21
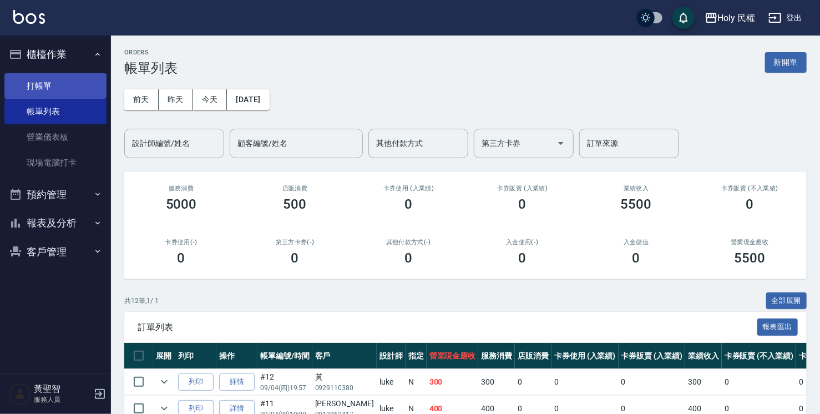
click at [50, 85] on link "打帳單" at bounding box center [55, 86] width 102 height 26
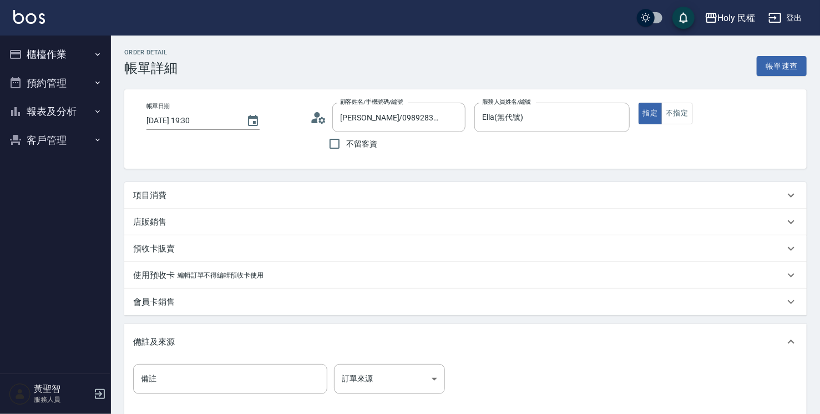
click at [288, 202] on div "項目消費" at bounding box center [465, 195] width 682 height 27
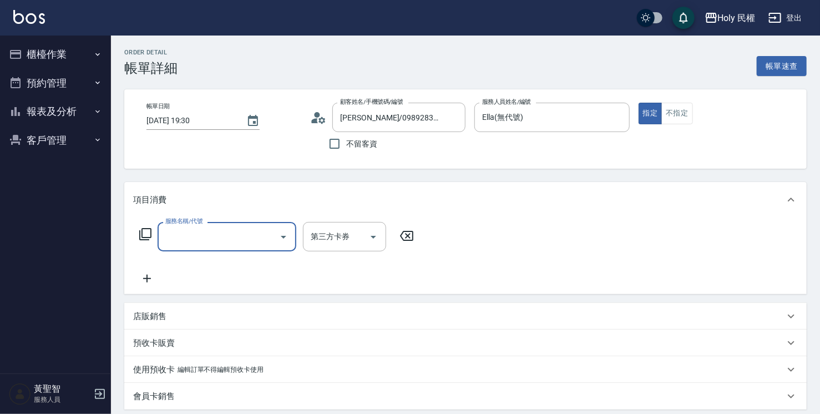
click at [233, 230] on input "服務名稱/代號" at bounding box center [218, 236] width 112 height 19
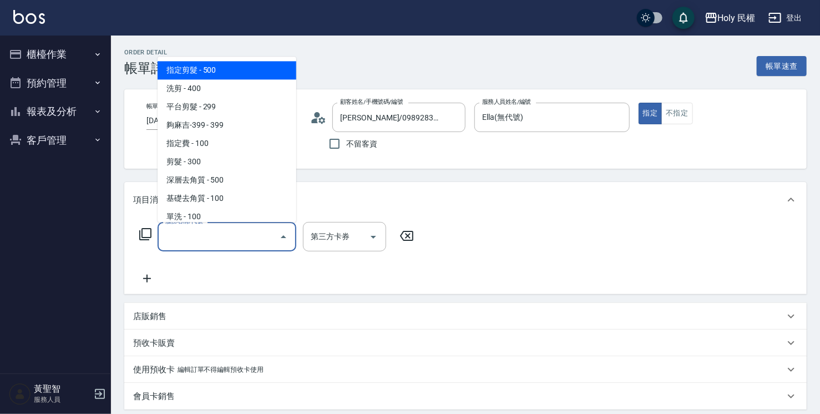
click at [212, 69] on span "指定剪髮 - 500" at bounding box center [226, 70] width 139 height 18
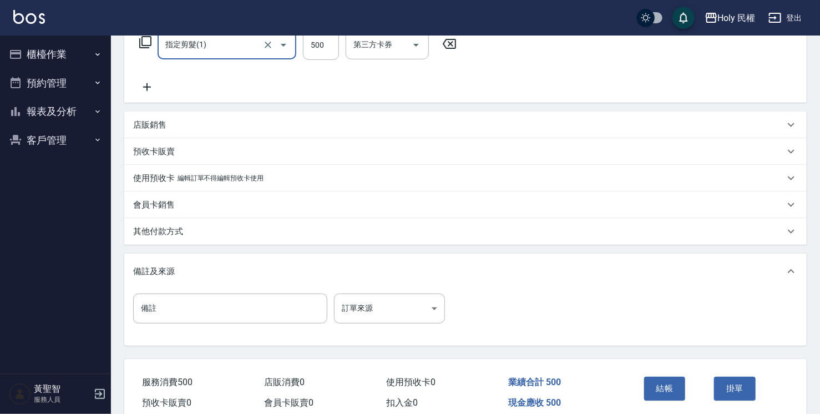
scroll to position [166, 0]
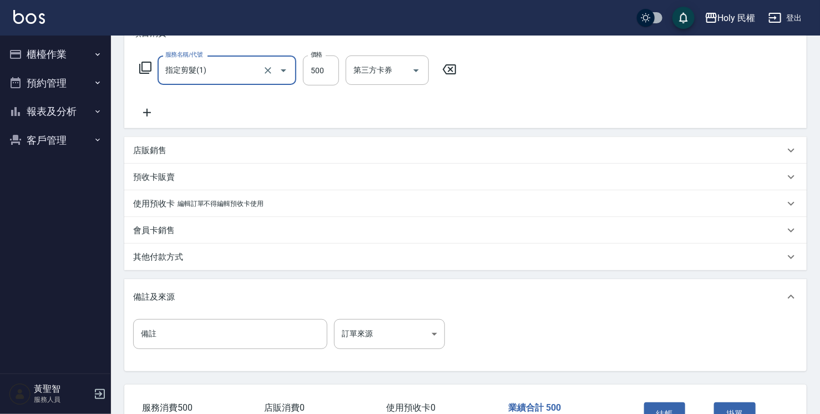
click at [240, 70] on input "指定剪髮(1)" at bounding box center [211, 69] width 98 height 19
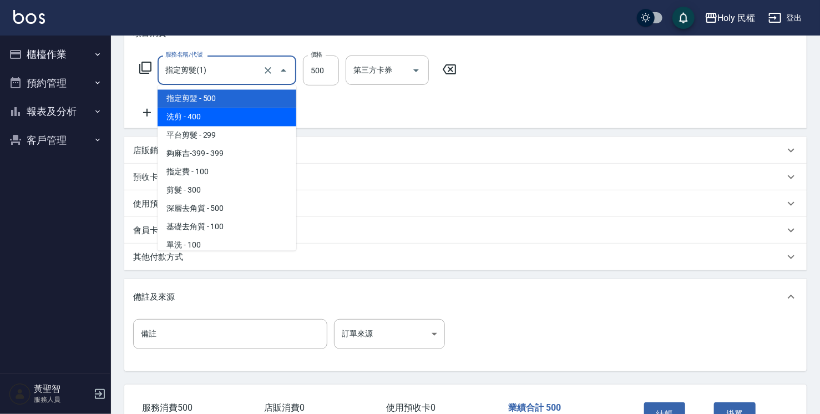
click at [228, 123] on span "洗剪 - 400" at bounding box center [226, 117] width 139 height 18
type input "洗剪(3)"
type input "400"
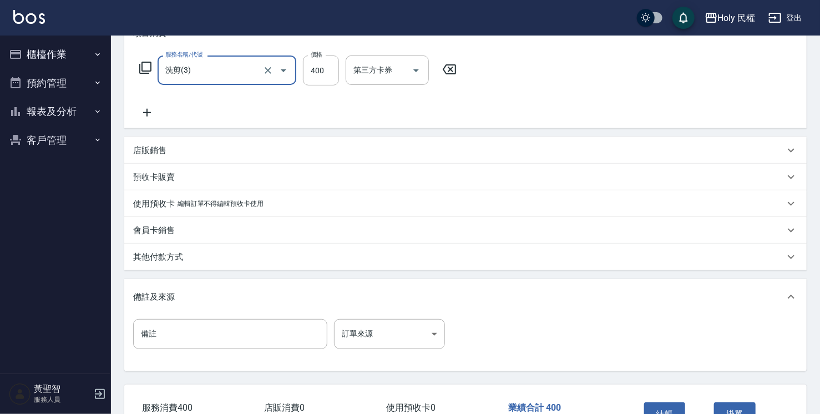
scroll to position [222, 0]
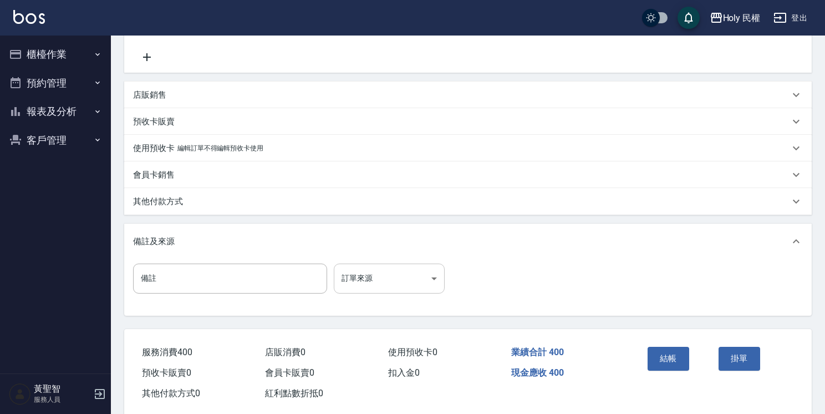
click at [375, 288] on body "Holy 民權 登出 櫃檯作業 打帳單 帳單列表 營業儀表板 現場電腦打卡 預約管理 預約管理 單日預約紀錄 單週預約紀錄 報表及分析 報表目錄 店家日報表 …" at bounding box center [412, 104] width 825 height 652
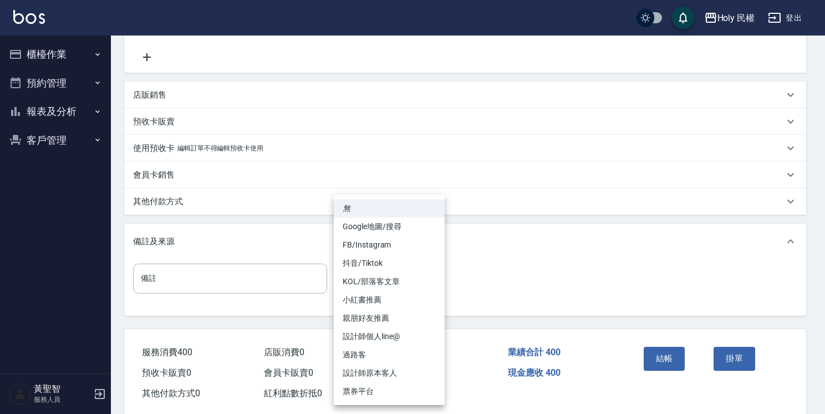
click at [416, 371] on li "設計師原本客人" at bounding box center [389, 373] width 111 height 18
type input "設計師原本客人"
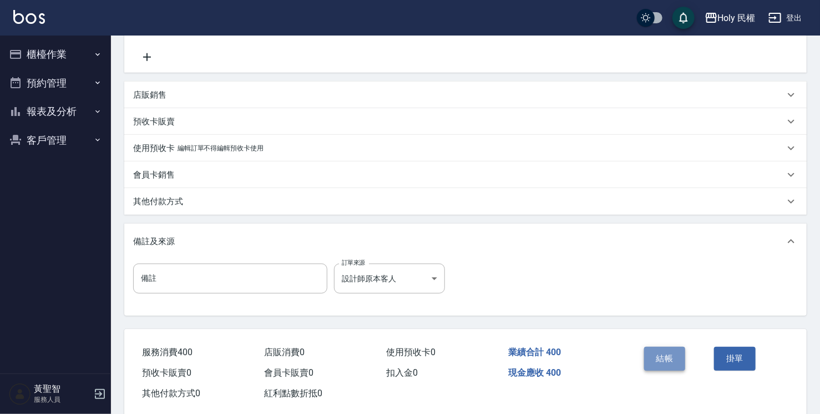
click at [656, 358] on button "結帳" at bounding box center [665, 358] width 42 height 23
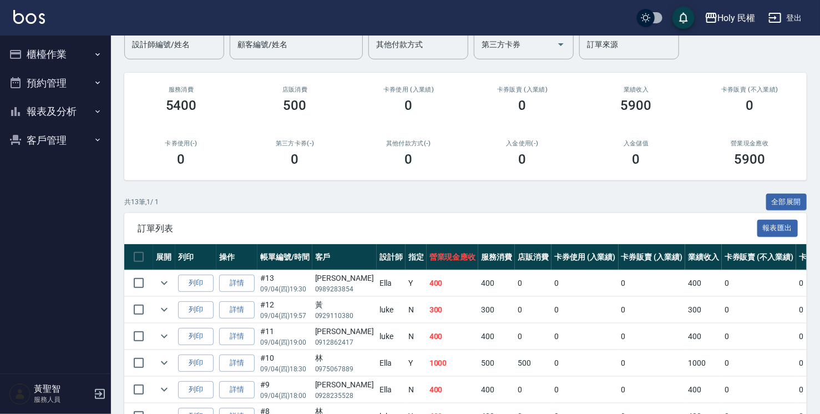
scroll to position [111, 0]
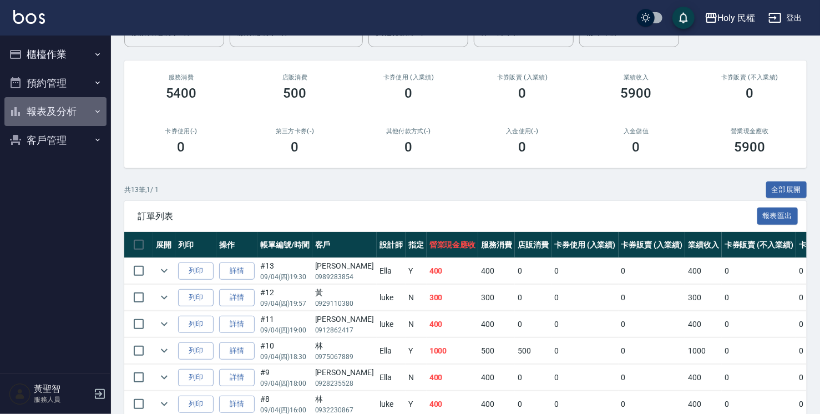
click at [77, 108] on button "報表及分析" at bounding box center [55, 111] width 102 height 29
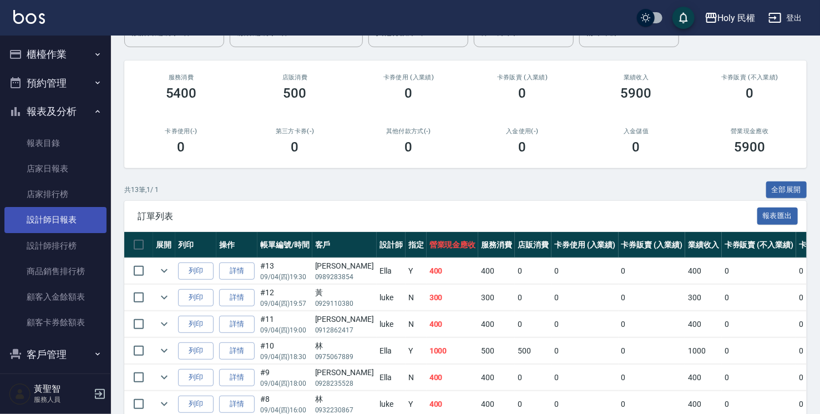
click at [77, 224] on link "設計師日報表" at bounding box center [55, 220] width 102 height 26
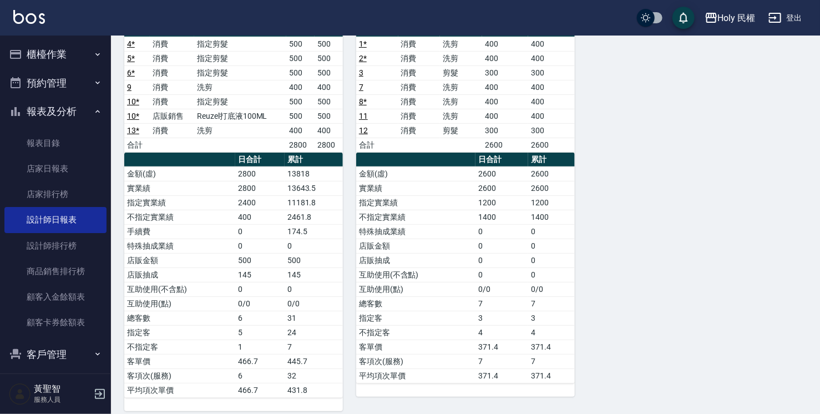
scroll to position [136, 0]
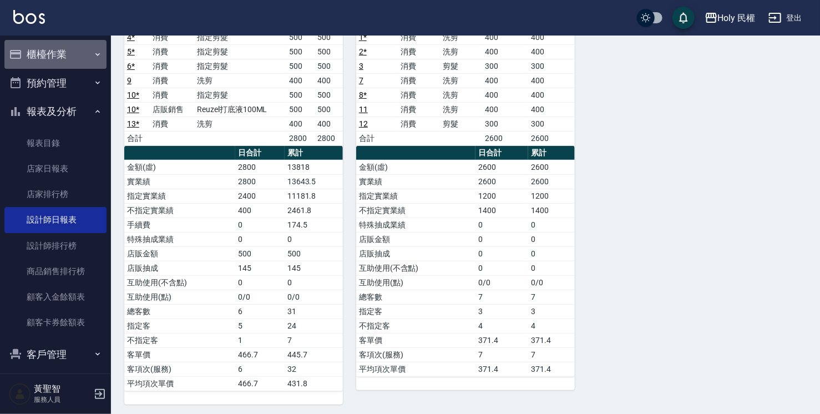
click at [67, 46] on button "櫃檯作業" at bounding box center [55, 54] width 102 height 29
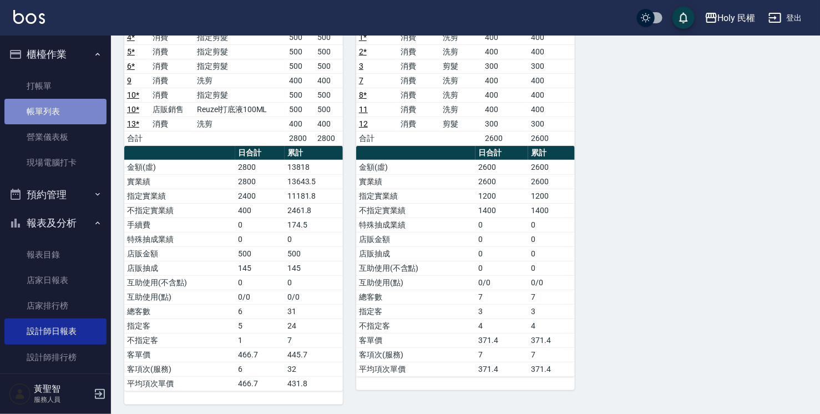
click at [62, 99] on link "帳單列表" at bounding box center [55, 112] width 102 height 26
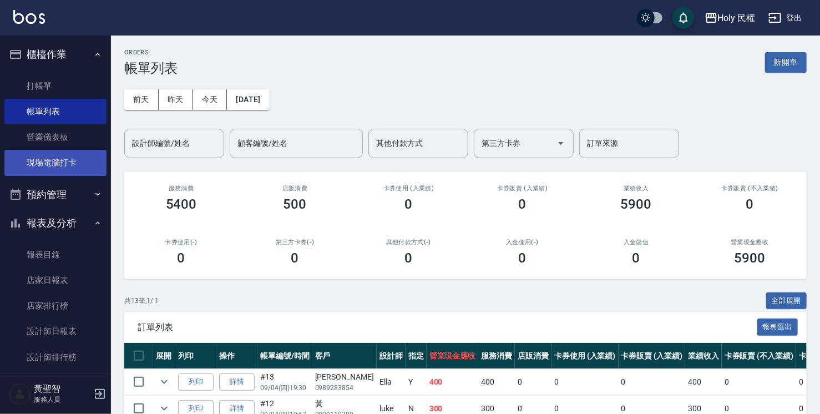
drag, startPoint x: 108, startPoint y: 112, endPoint x: 57, endPoint y: 157, distance: 68.3
click at [57, 157] on link "現場電腦打卡" at bounding box center [55, 163] width 102 height 26
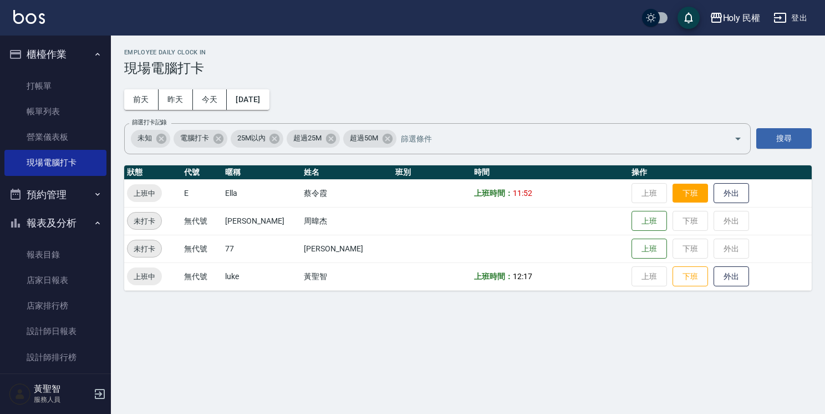
click at [683, 188] on button "下班" at bounding box center [690, 193] width 35 height 19
